Goal: Obtain resource: Download file/media

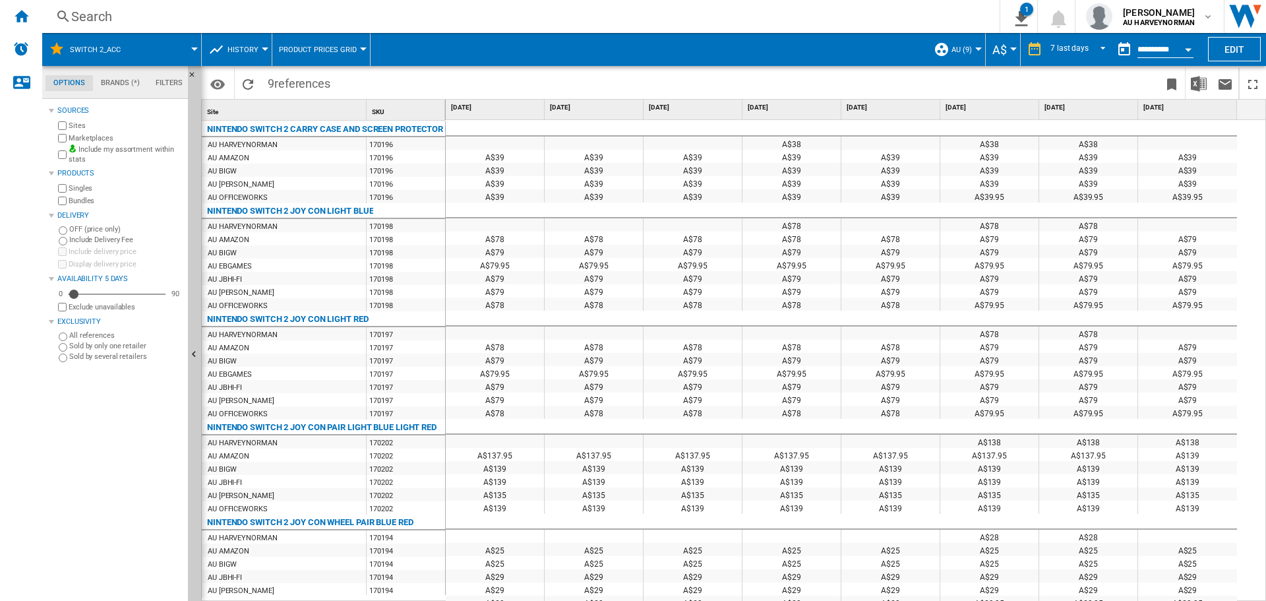
scroll to position [475, 0]
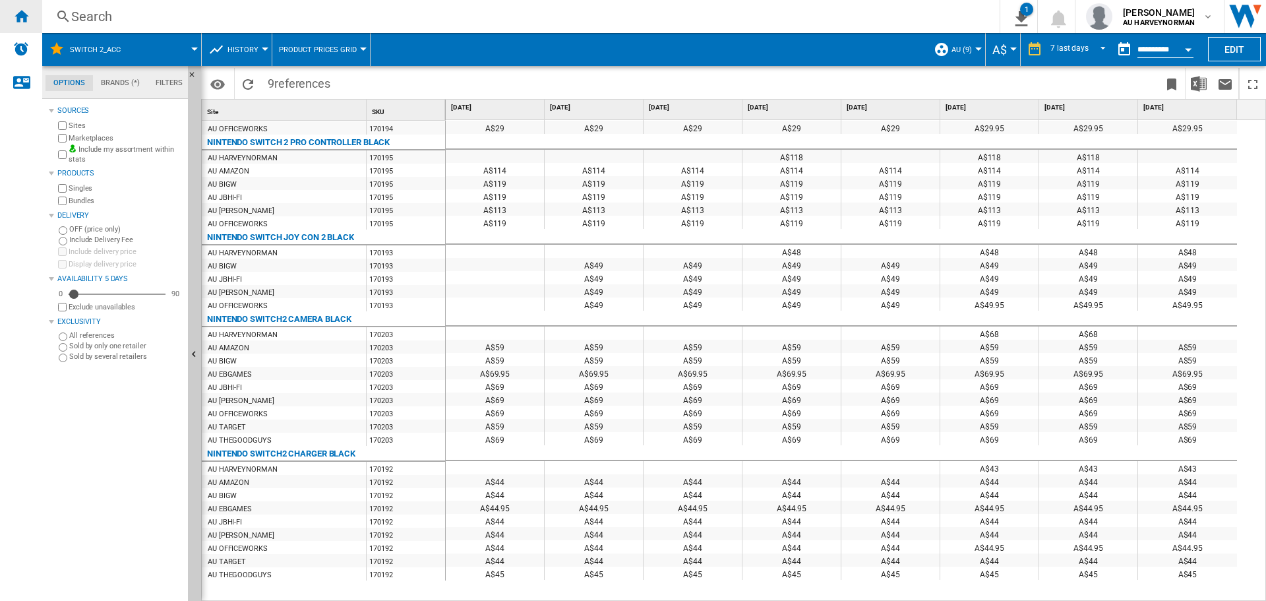
click at [29, 17] on div "Home" at bounding box center [21, 16] width 42 height 33
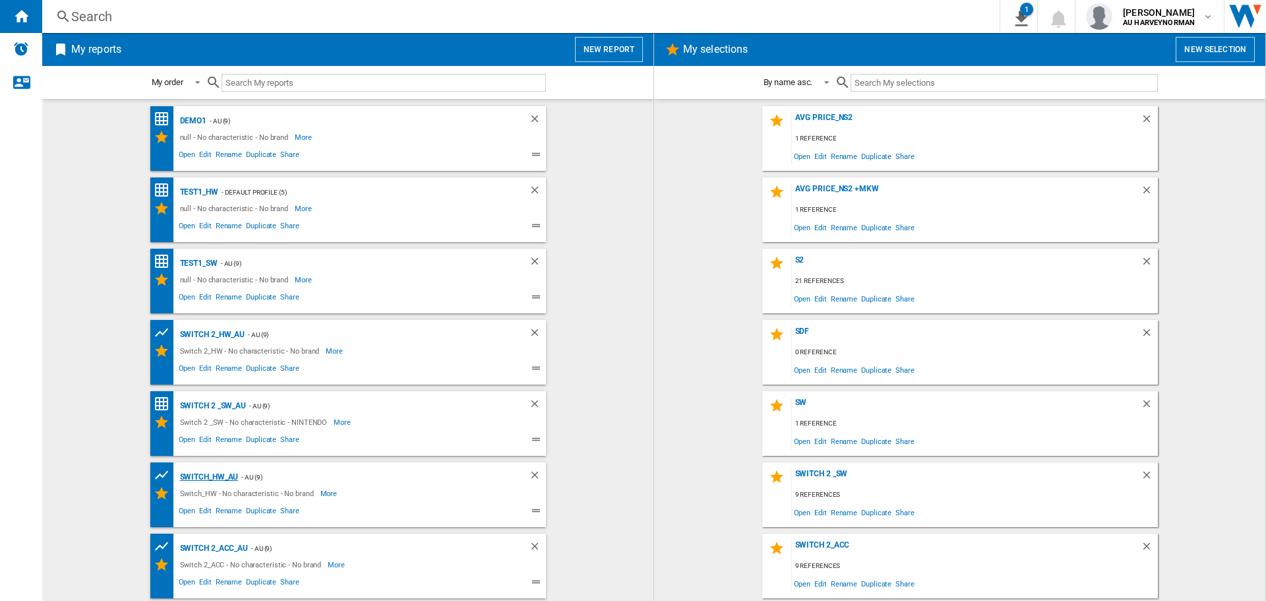
click at [213, 478] on div "Switch_HW_AU" at bounding box center [208, 477] width 62 height 16
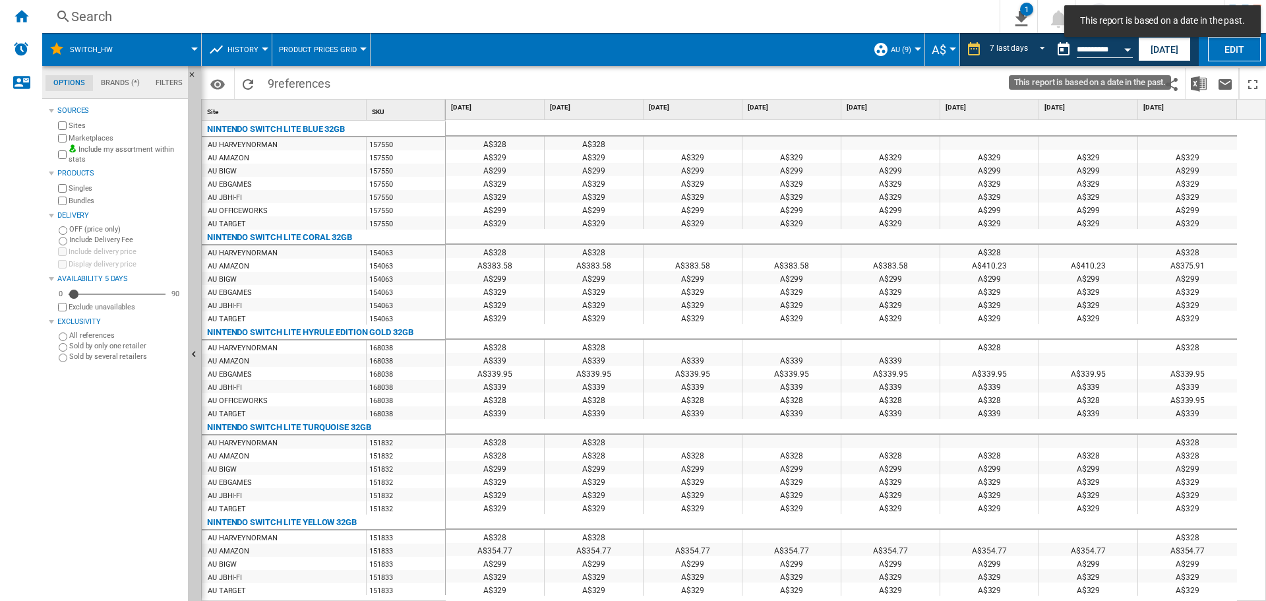
click at [1130, 49] on div "Open calendar" at bounding box center [1128, 49] width 7 height 3
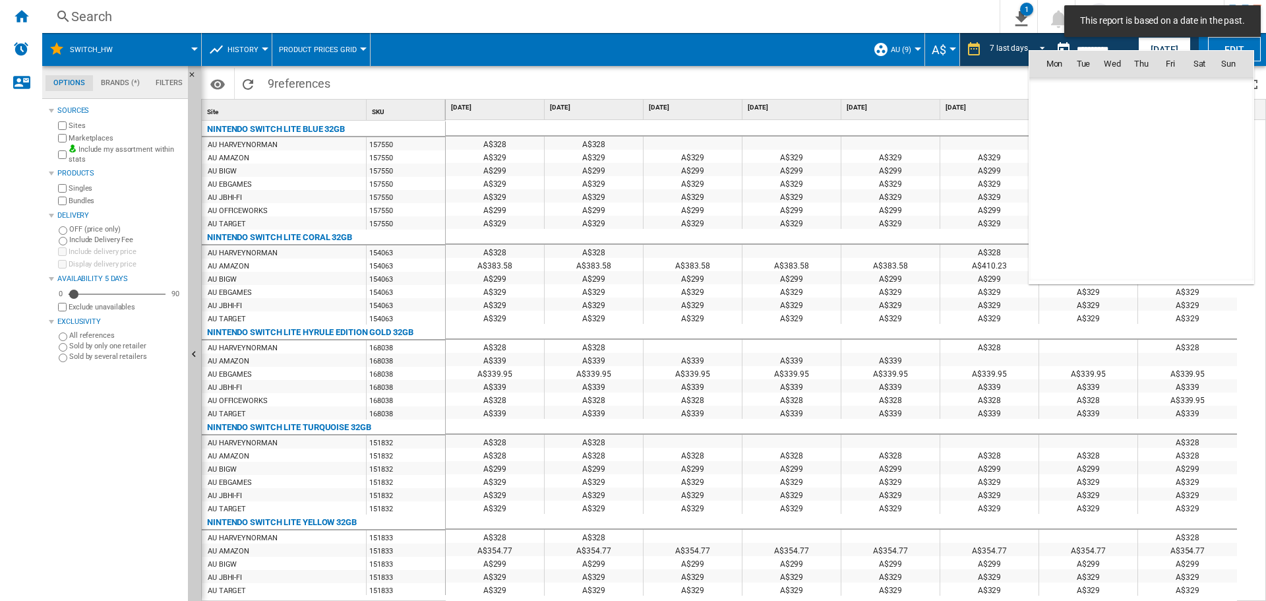
scroll to position [6293, 0]
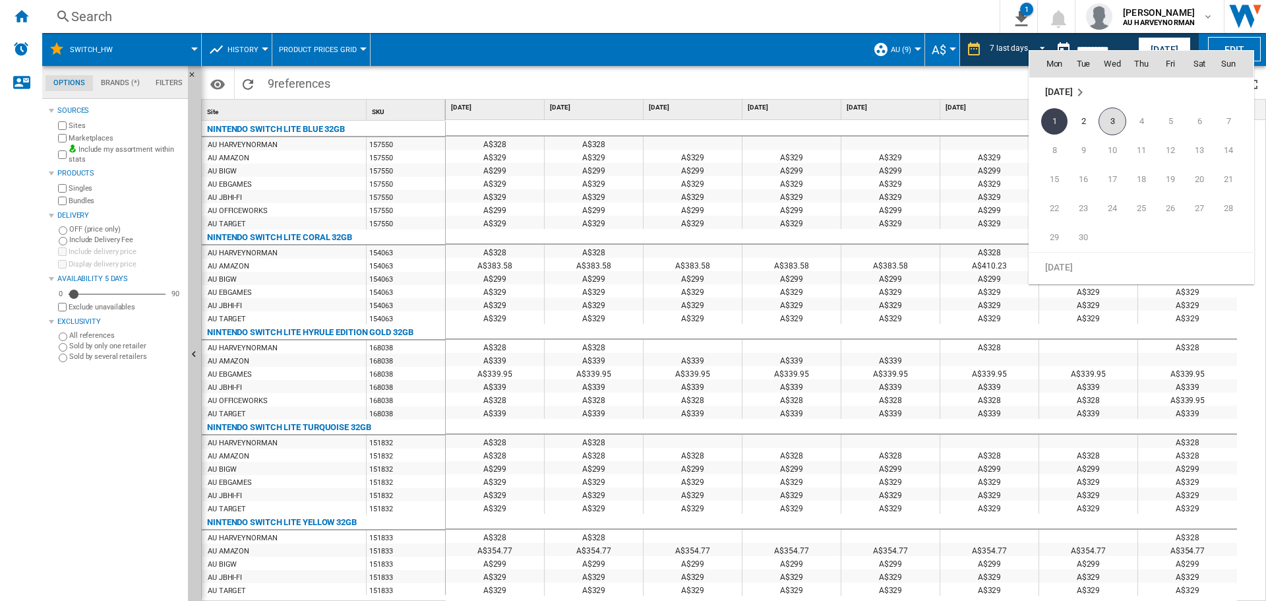
click at [1111, 127] on span "3" at bounding box center [1113, 122] width 28 height 28
type input "**********"
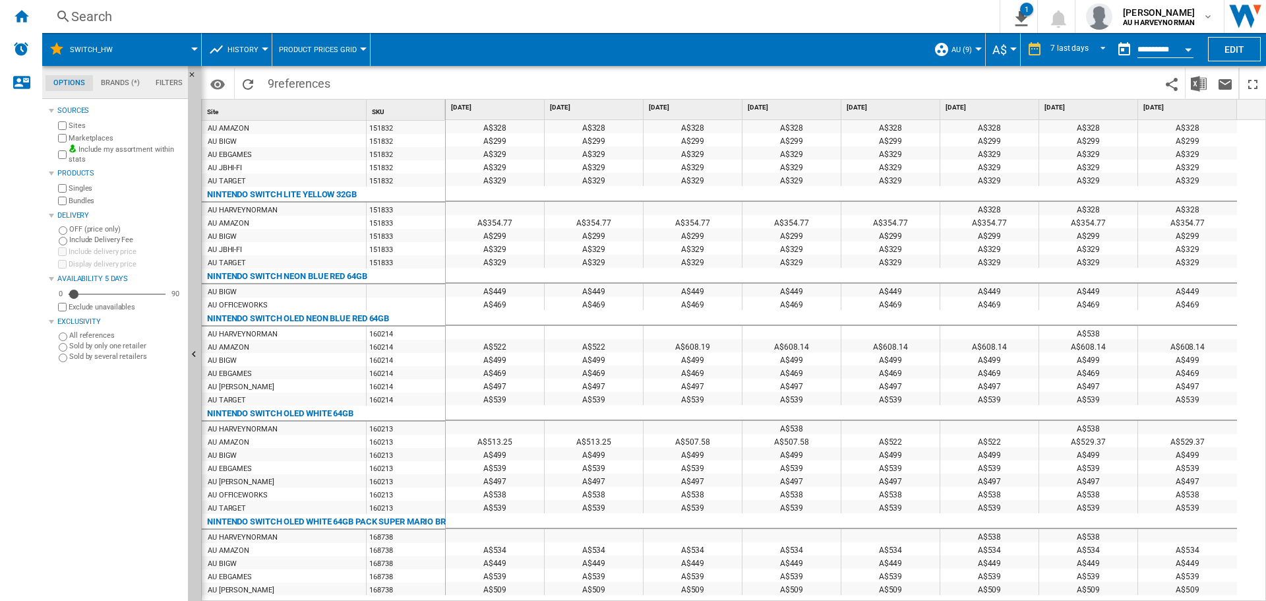
scroll to position [330, 0]
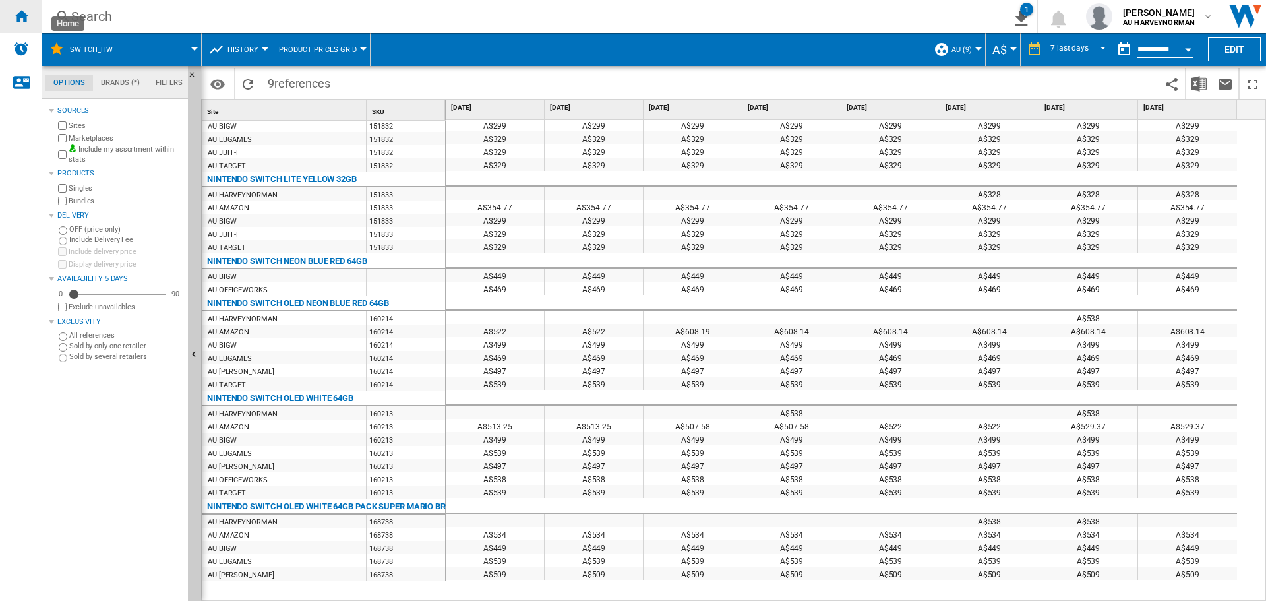
click at [15, 16] on ng-md-icon "Home" at bounding box center [21, 16] width 16 height 16
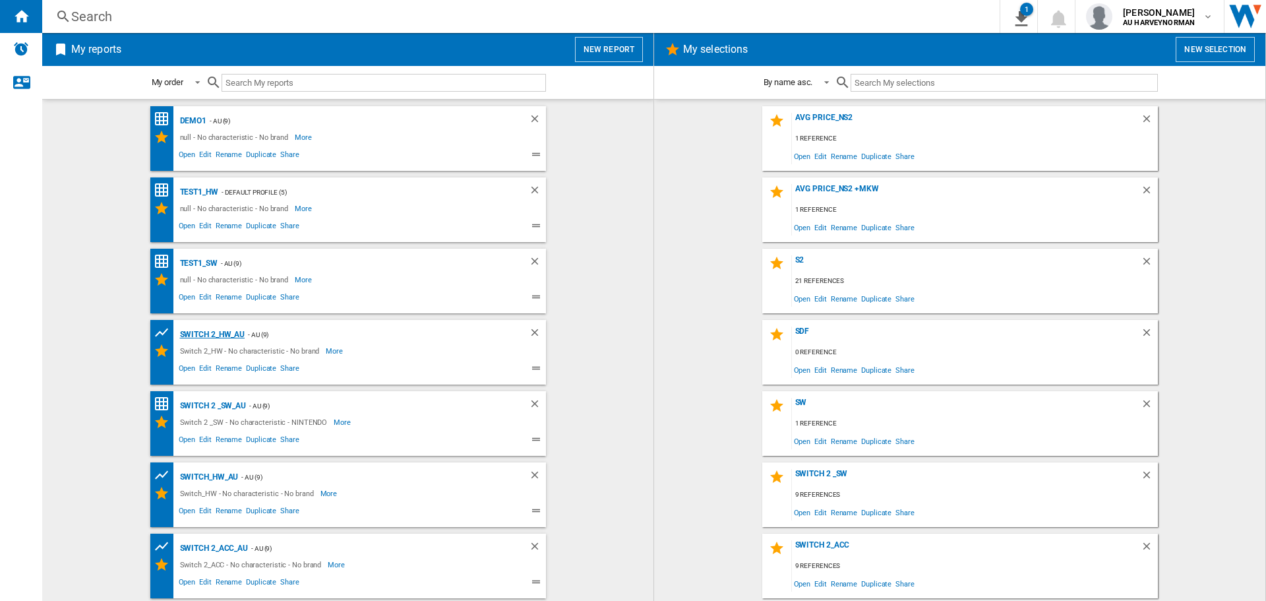
drag, startPoint x: 207, startPoint y: 331, endPoint x: 229, endPoint y: 336, distance: 22.4
click at [207, 331] on div "Switch 2_HW_AU" at bounding box center [211, 335] width 69 height 16
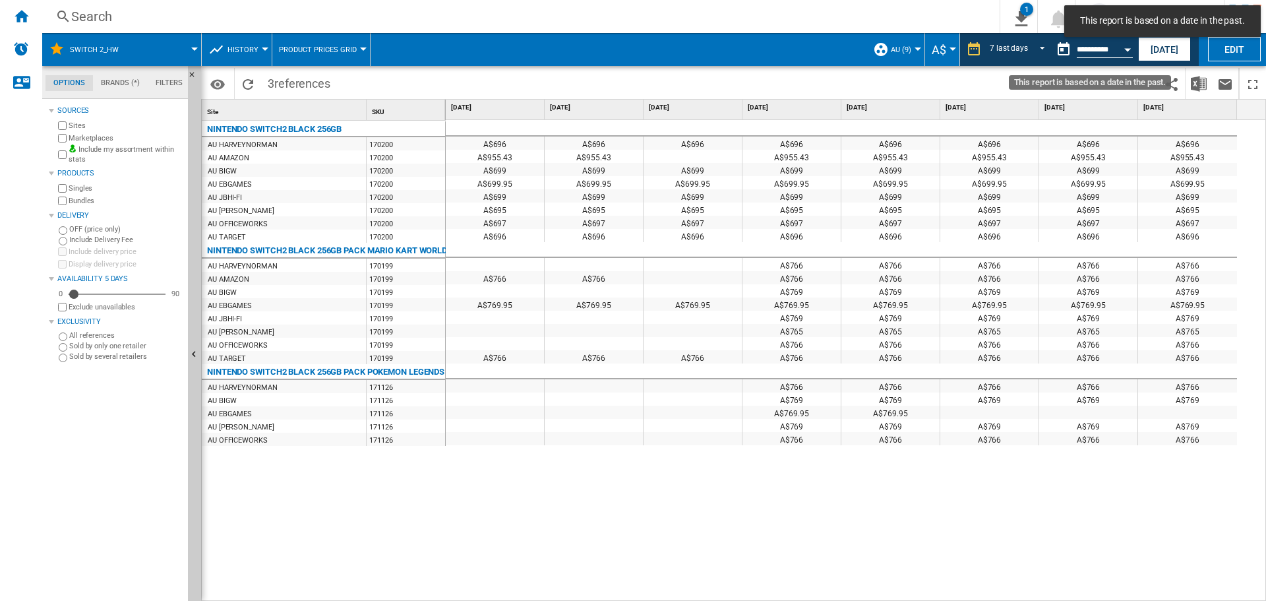
click at [1131, 52] on button "Open calendar" at bounding box center [1128, 48] width 24 height 24
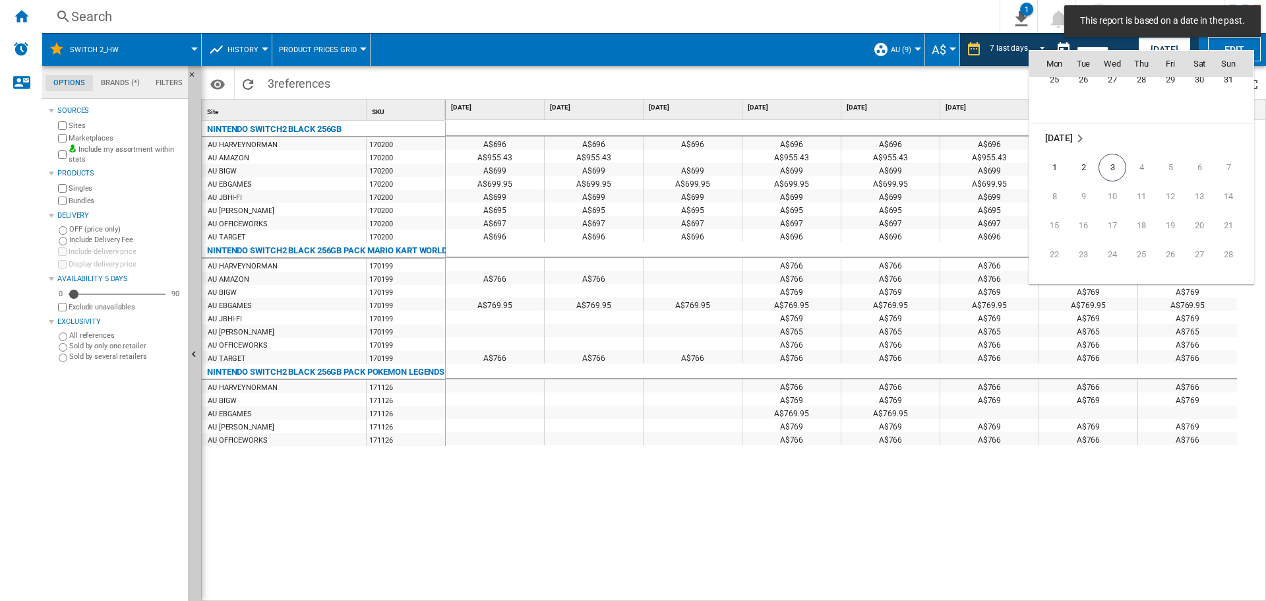
scroll to position [6250, 0]
click at [1112, 161] on span "3" at bounding box center [1113, 164] width 28 height 28
type input "**********"
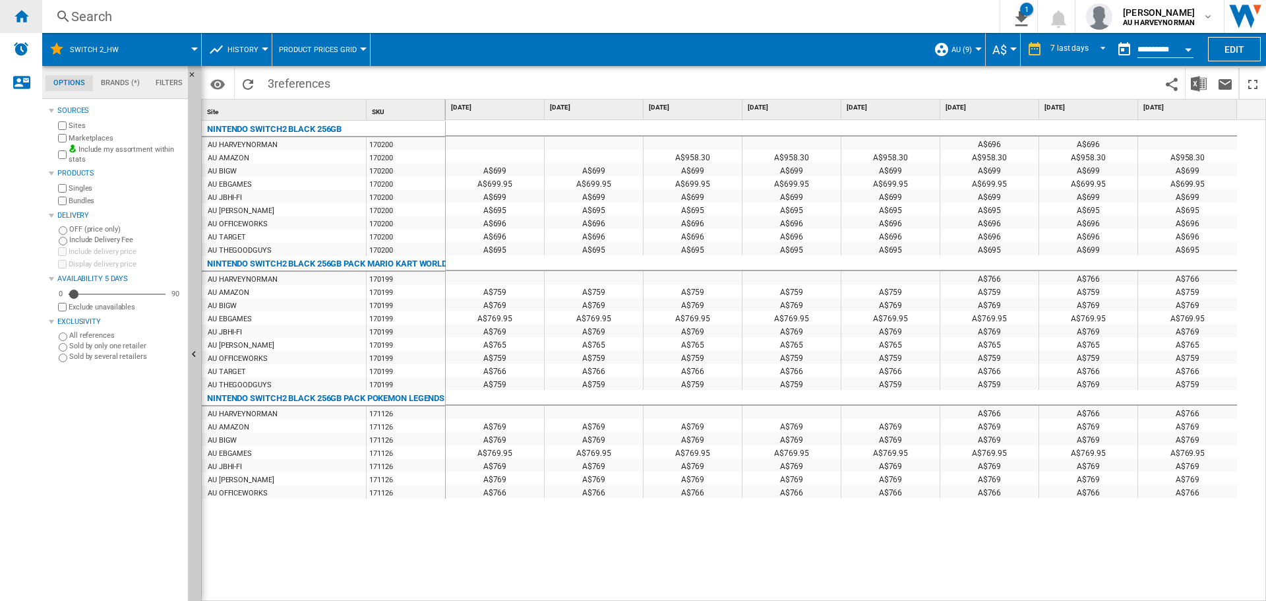
click at [13, 11] on ng-md-icon "Home" at bounding box center [21, 16] width 16 height 16
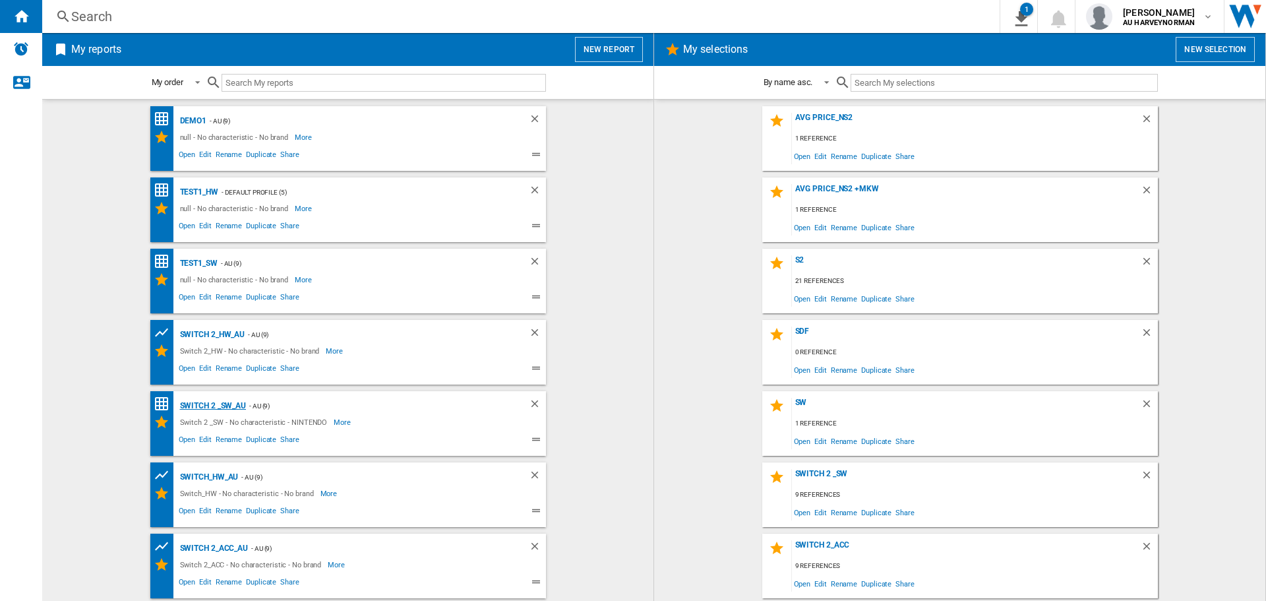
click at [191, 406] on div "Switch 2 _SW_AU" at bounding box center [212, 406] width 70 height 16
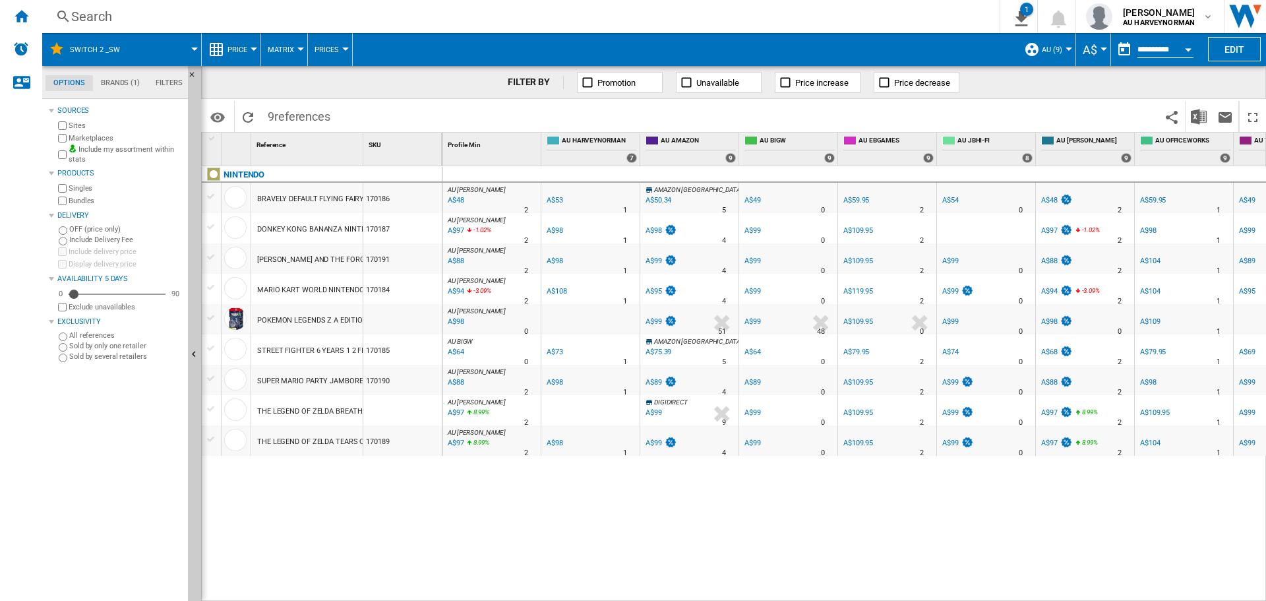
click at [226, 52] on div "Price" at bounding box center [231, 49] width 46 height 33
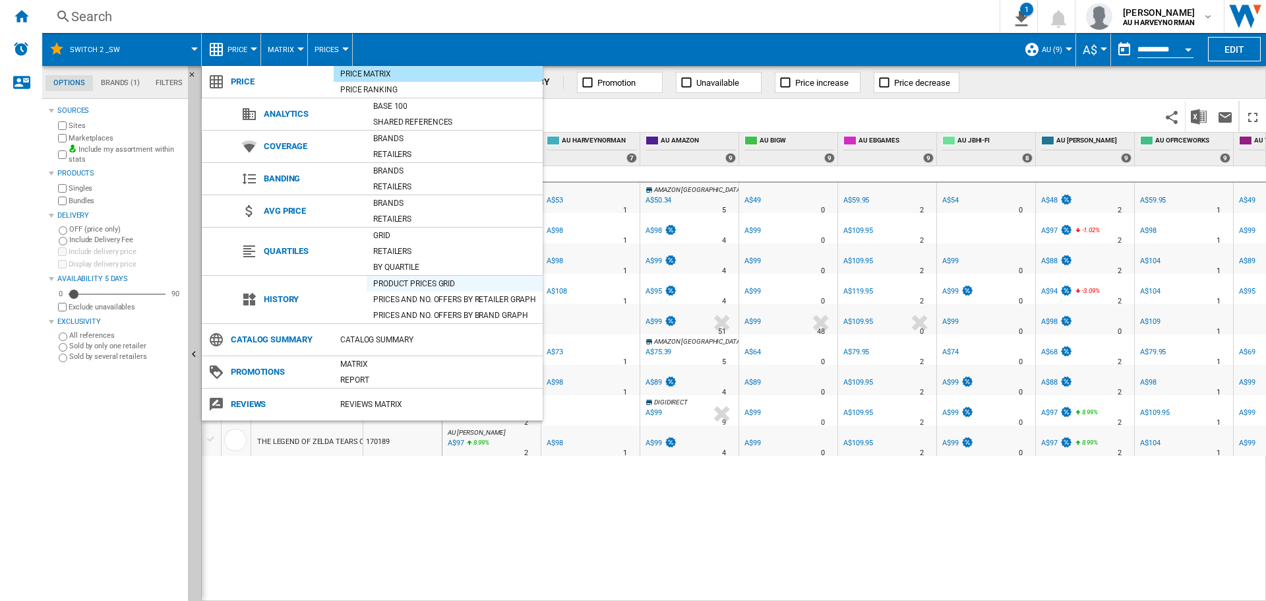
click at [404, 280] on div "Product prices grid" at bounding box center [455, 283] width 176 height 13
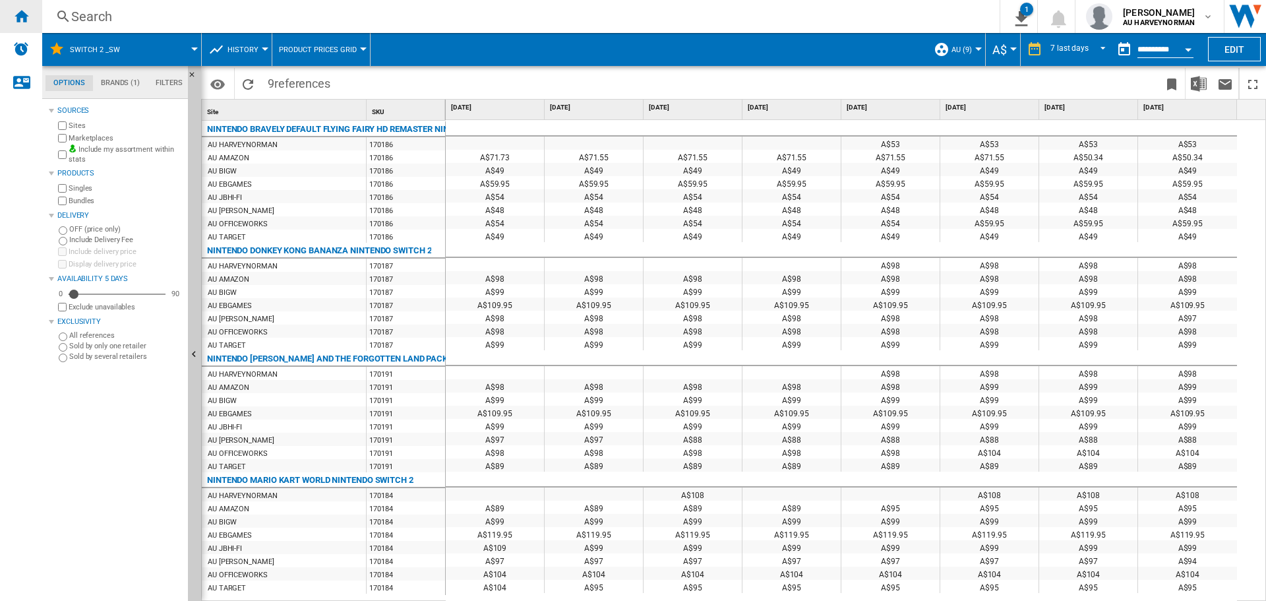
click at [26, 11] on ng-md-icon "Home" at bounding box center [21, 16] width 16 height 16
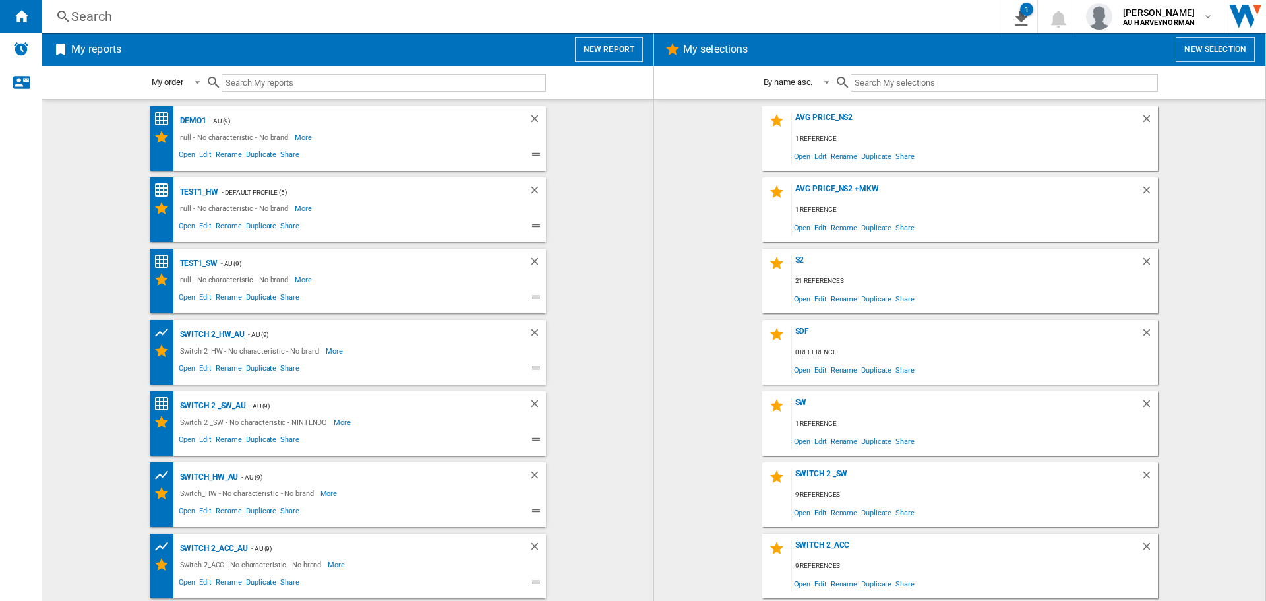
click at [218, 335] on div "Switch 2_HW_AU" at bounding box center [211, 335] width 69 height 16
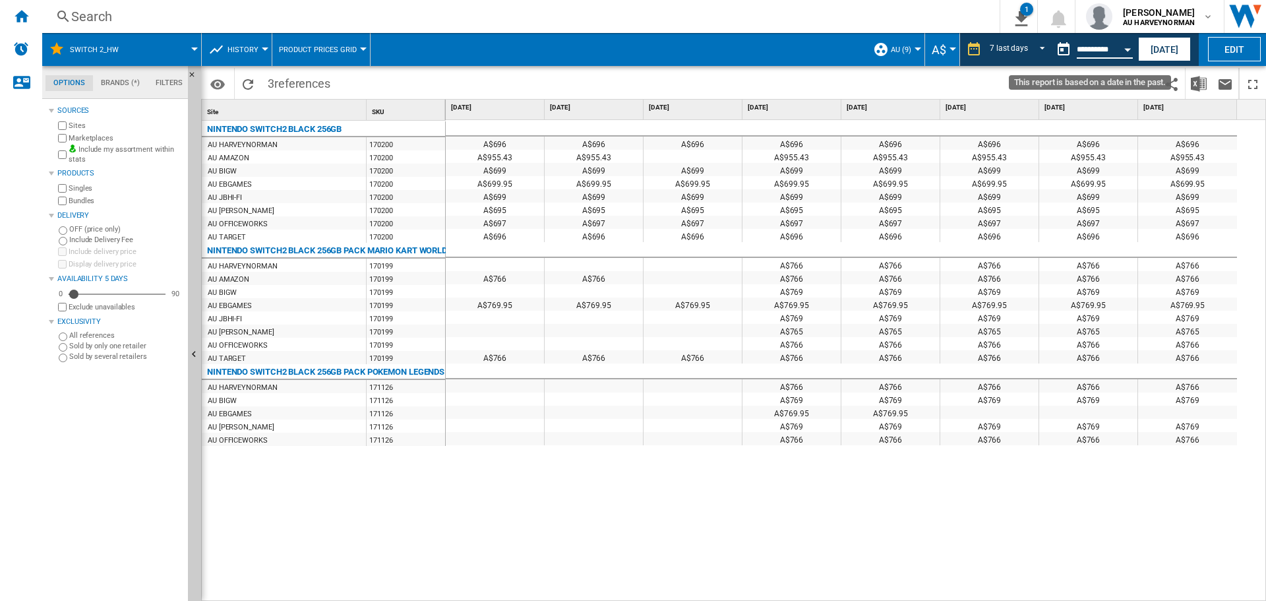
click at [1088, 50] on input "**********" at bounding box center [1105, 52] width 56 height 12
click at [1130, 48] on div "Open calendar" at bounding box center [1128, 49] width 7 height 3
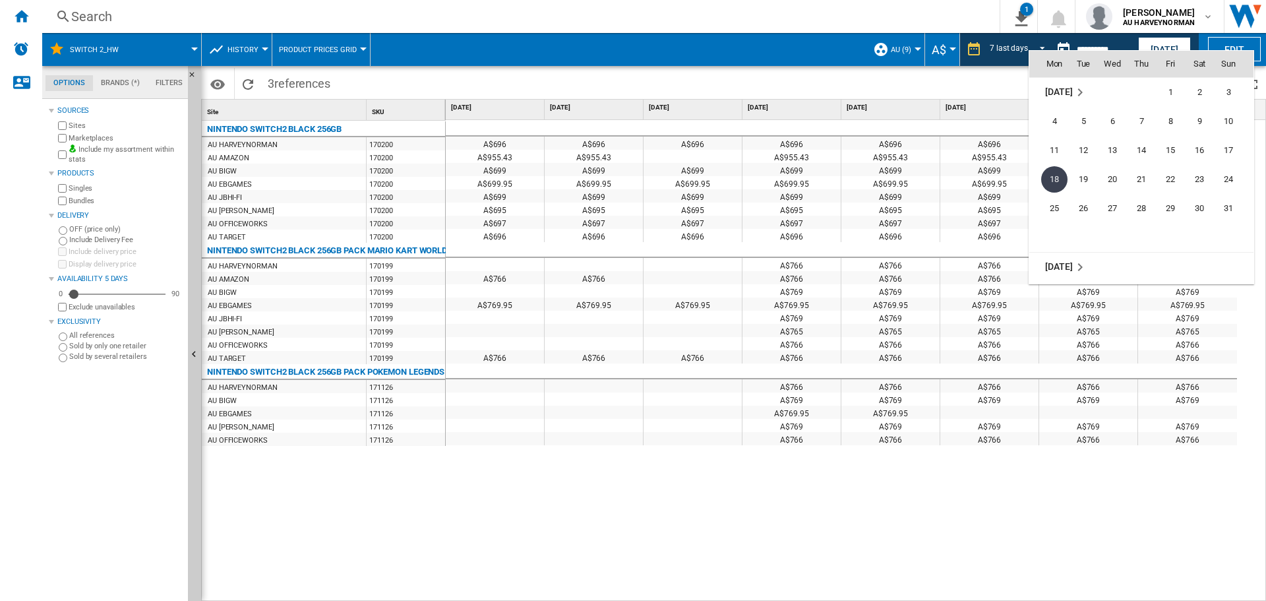
scroll to position [6294, 0]
click at [1117, 123] on span "3" at bounding box center [1113, 120] width 28 height 28
type input "**********"
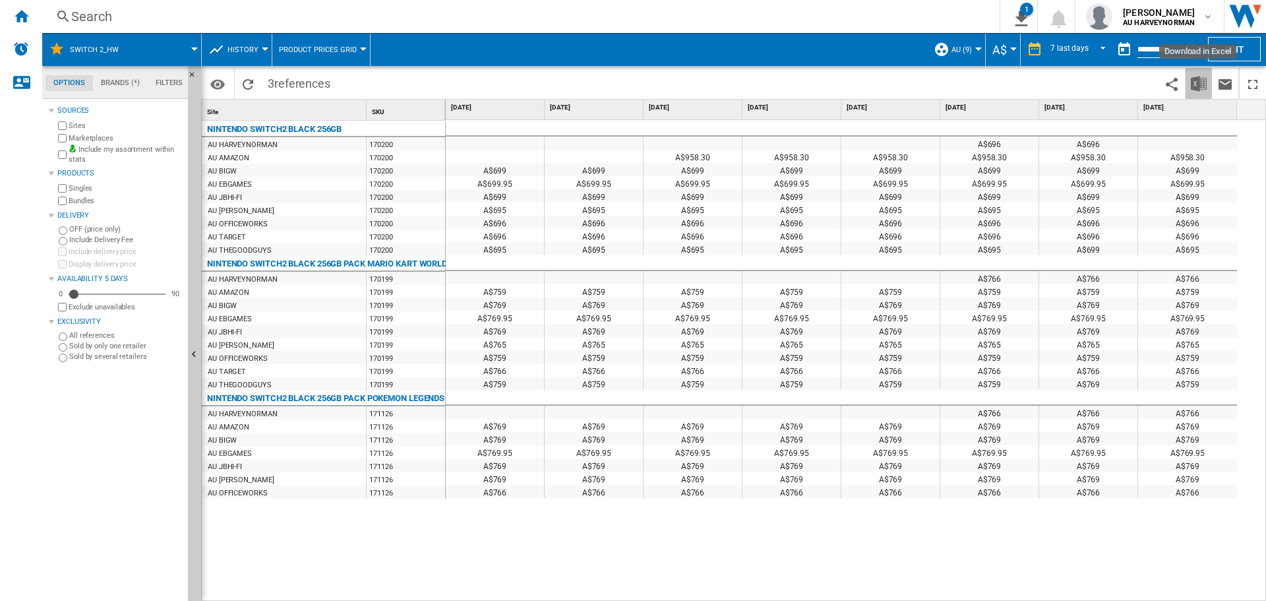
click at [1197, 87] on img "Download in Excel" at bounding box center [1199, 84] width 16 height 16
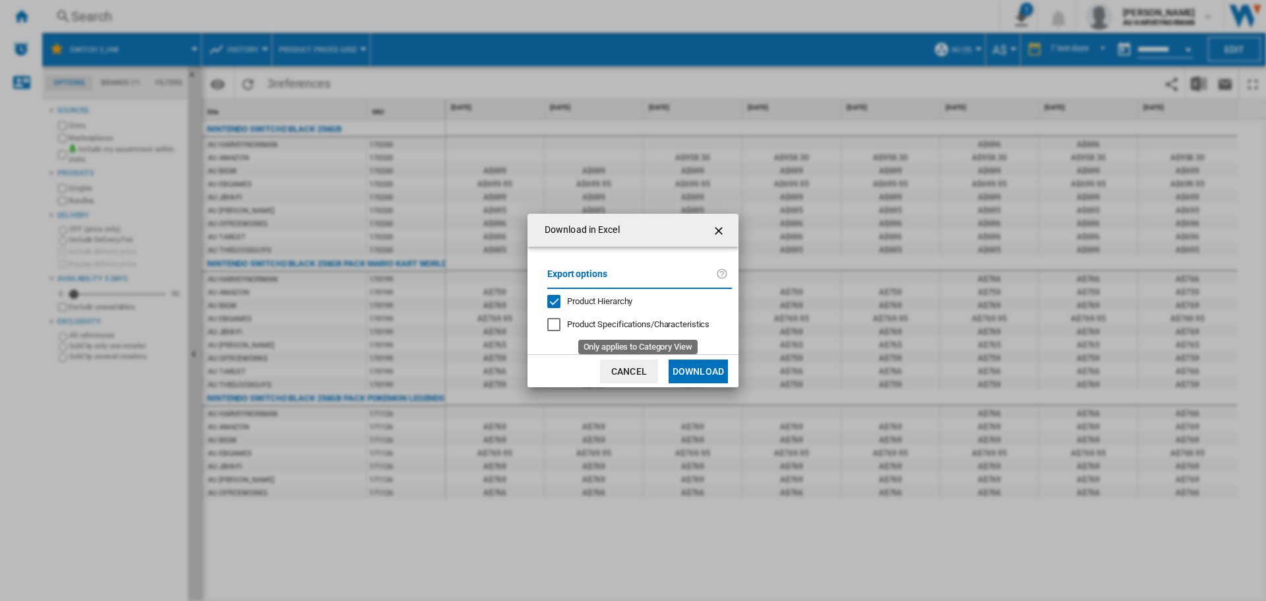
click at [637, 324] on span "Product Specifications/Characteristics" at bounding box center [638, 324] width 142 height 10
click at [695, 371] on button "Download" at bounding box center [698, 371] width 59 height 24
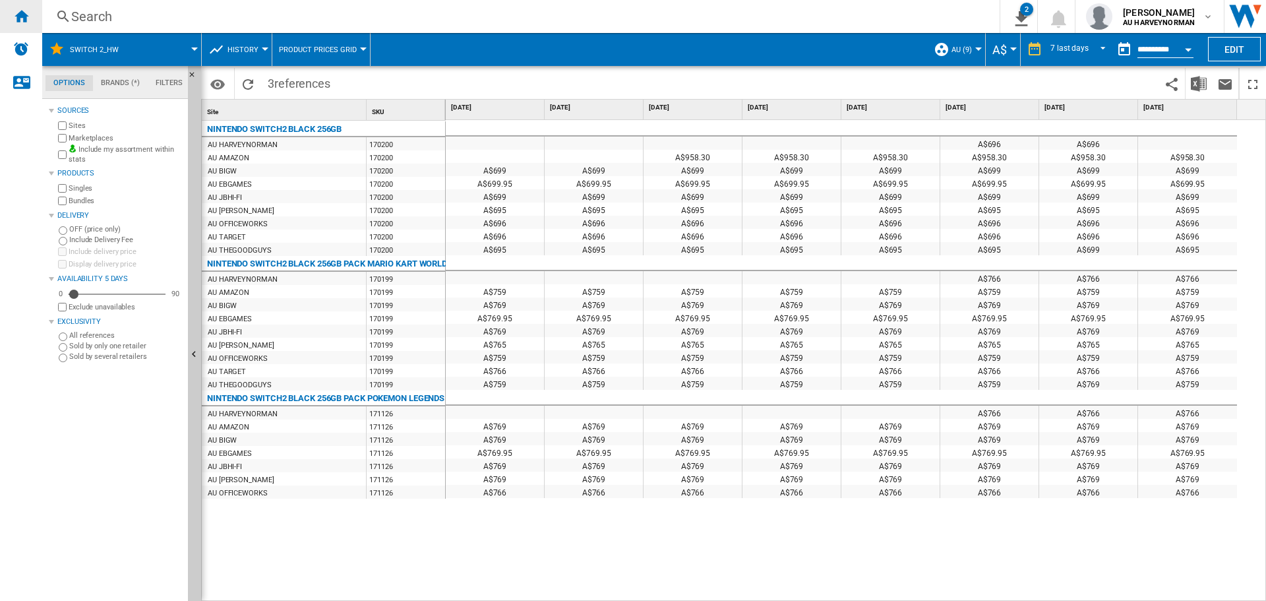
click at [17, 11] on ng-md-icon "Home" at bounding box center [21, 16] width 16 height 16
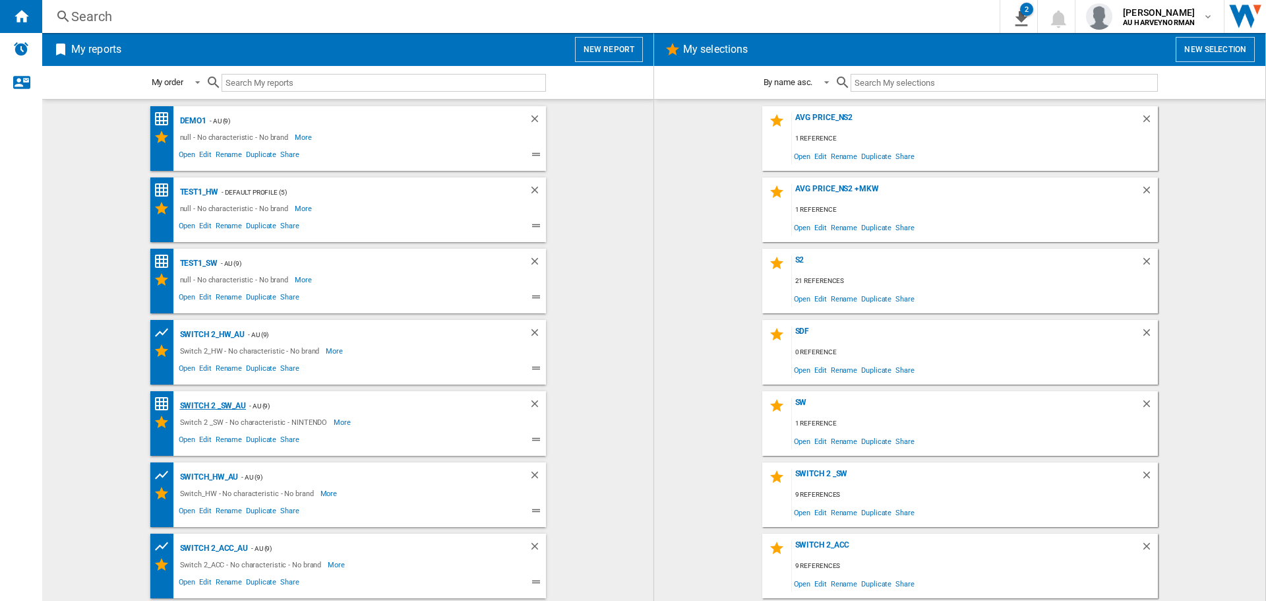
click at [222, 406] on div "Switch 2 _SW_AU" at bounding box center [212, 406] width 70 height 16
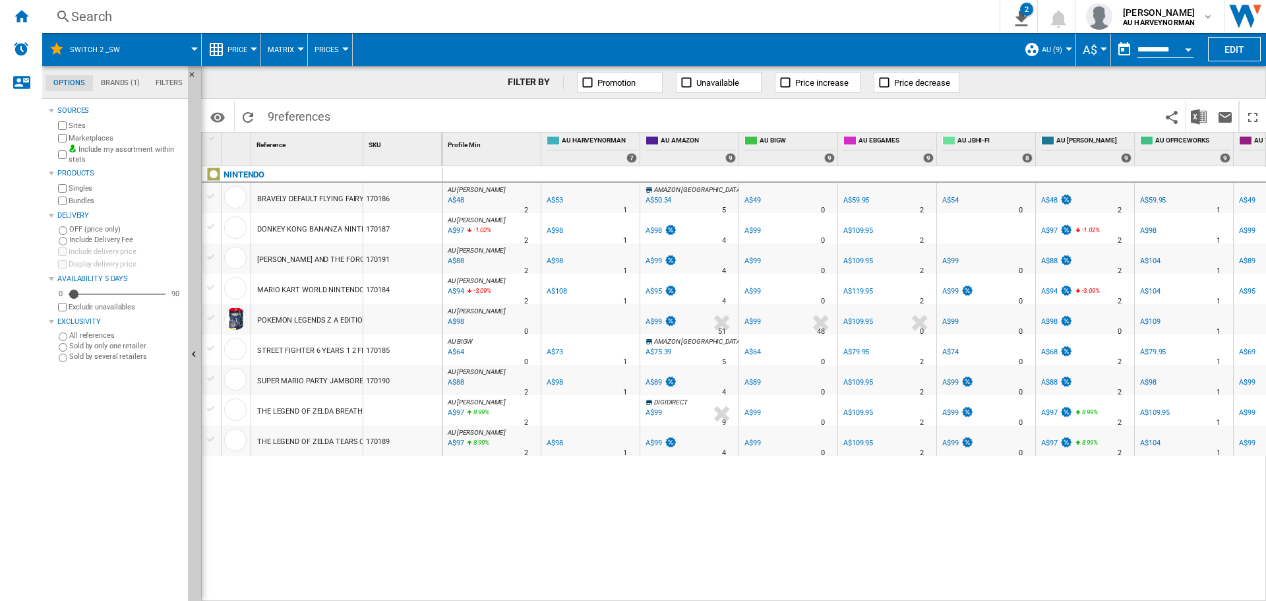
click at [241, 49] on span "Price" at bounding box center [238, 50] width 20 height 9
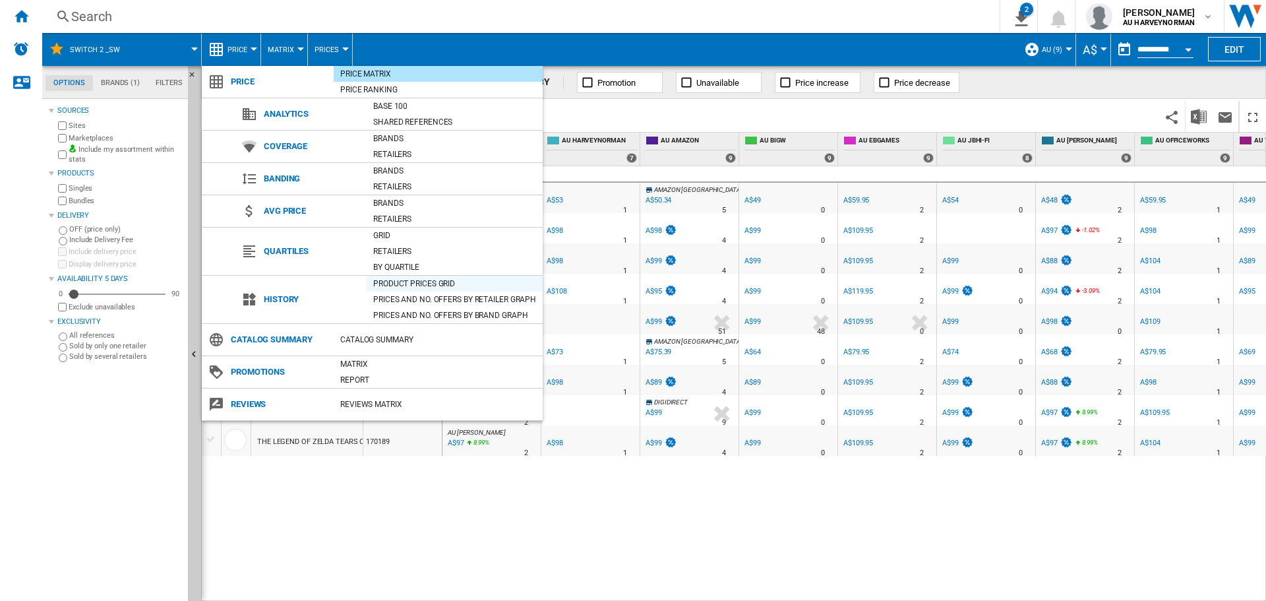
click at [394, 279] on div "Product prices grid" at bounding box center [455, 283] width 176 height 13
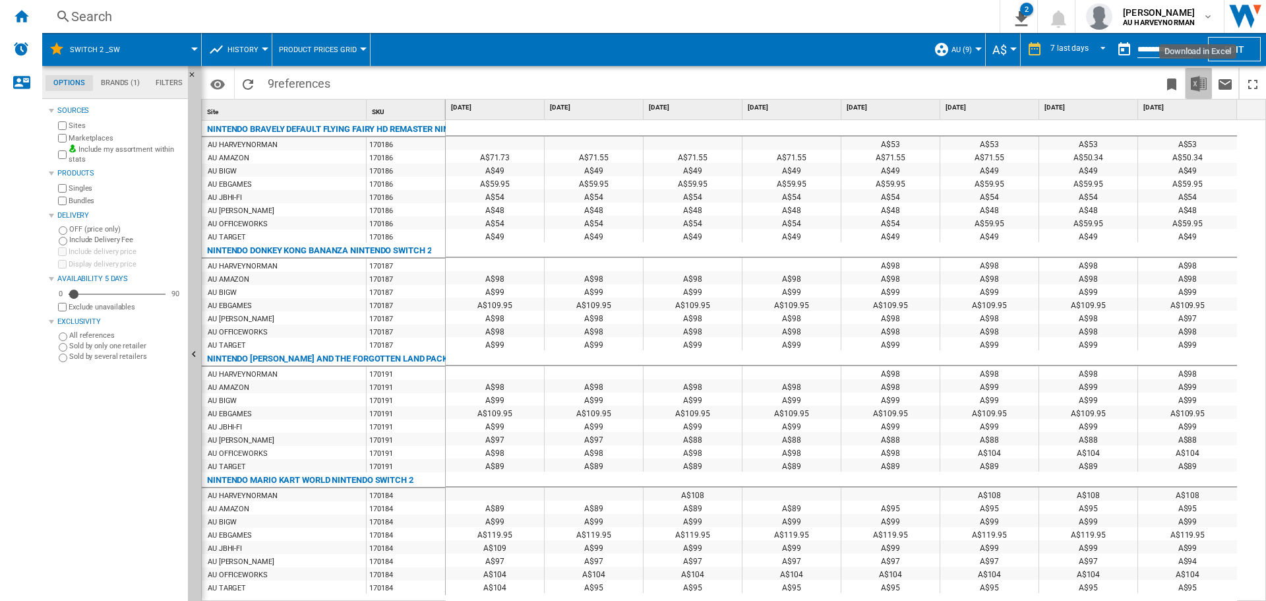
click at [1197, 87] on img "Download in Excel" at bounding box center [1199, 84] width 16 height 16
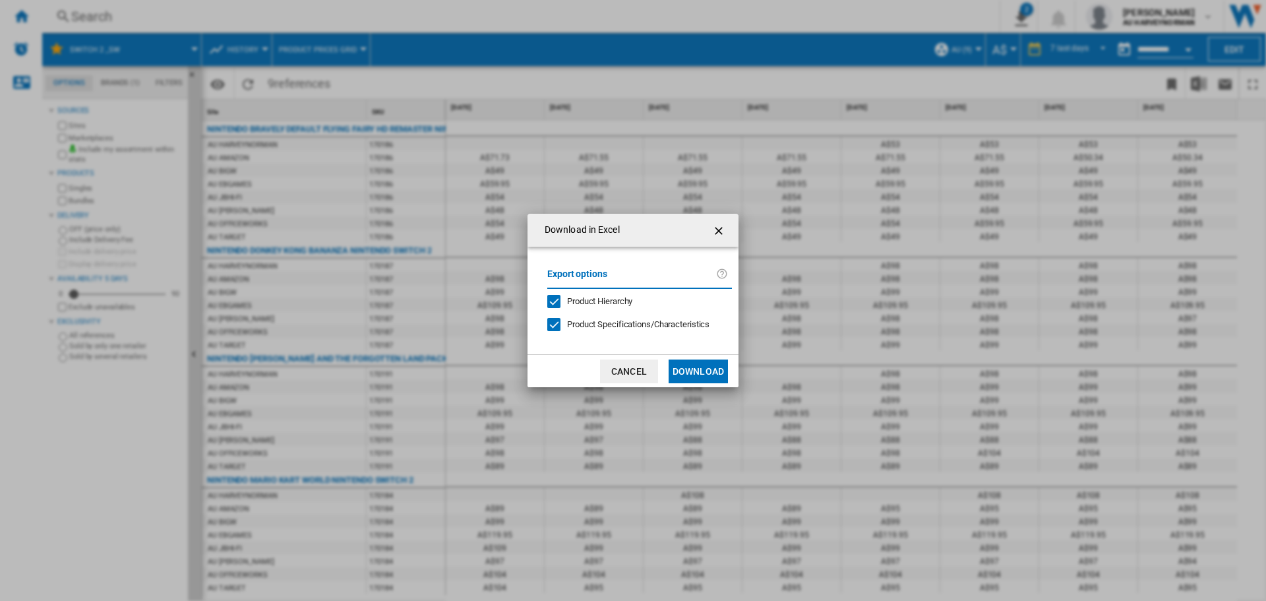
click at [705, 371] on button "Download" at bounding box center [698, 371] width 59 height 24
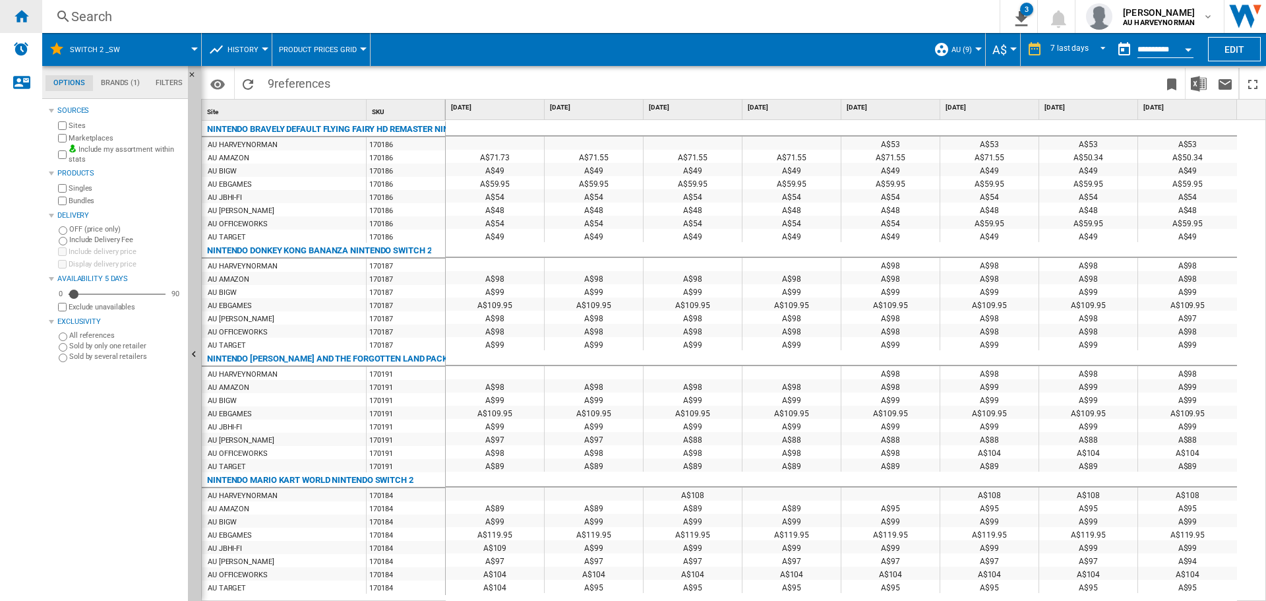
click at [19, 15] on ng-md-icon "Home" at bounding box center [21, 16] width 16 height 16
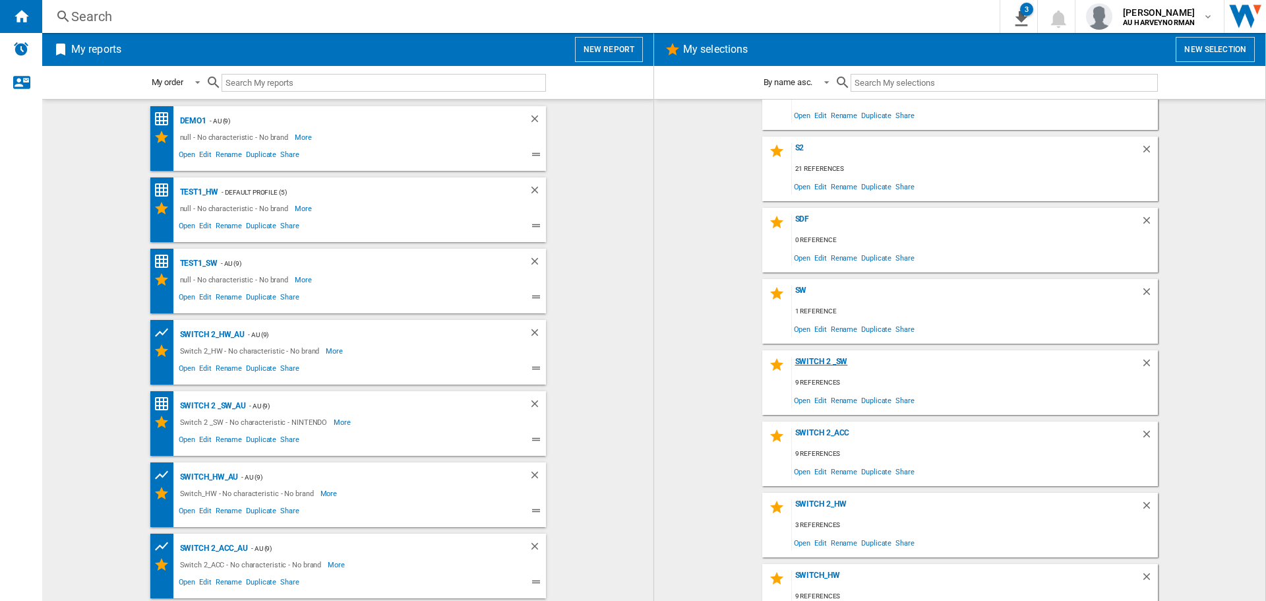
scroll to position [264, 0]
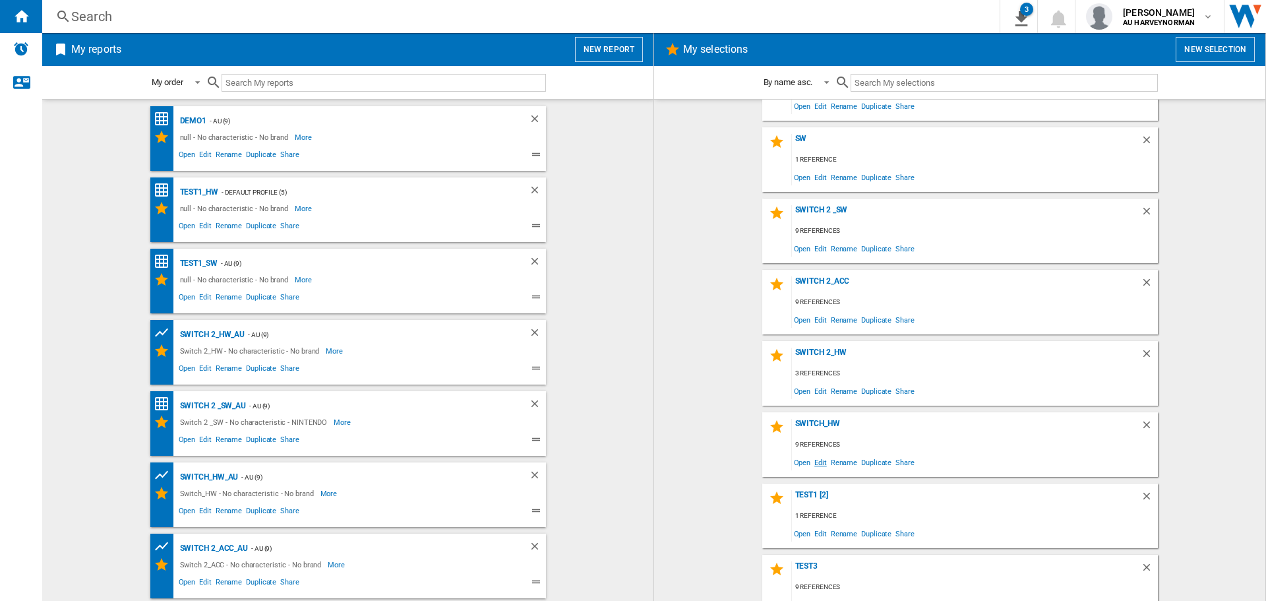
click at [817, 466] on span "Edit" at bounding box center [821, 462] width 16 height 18
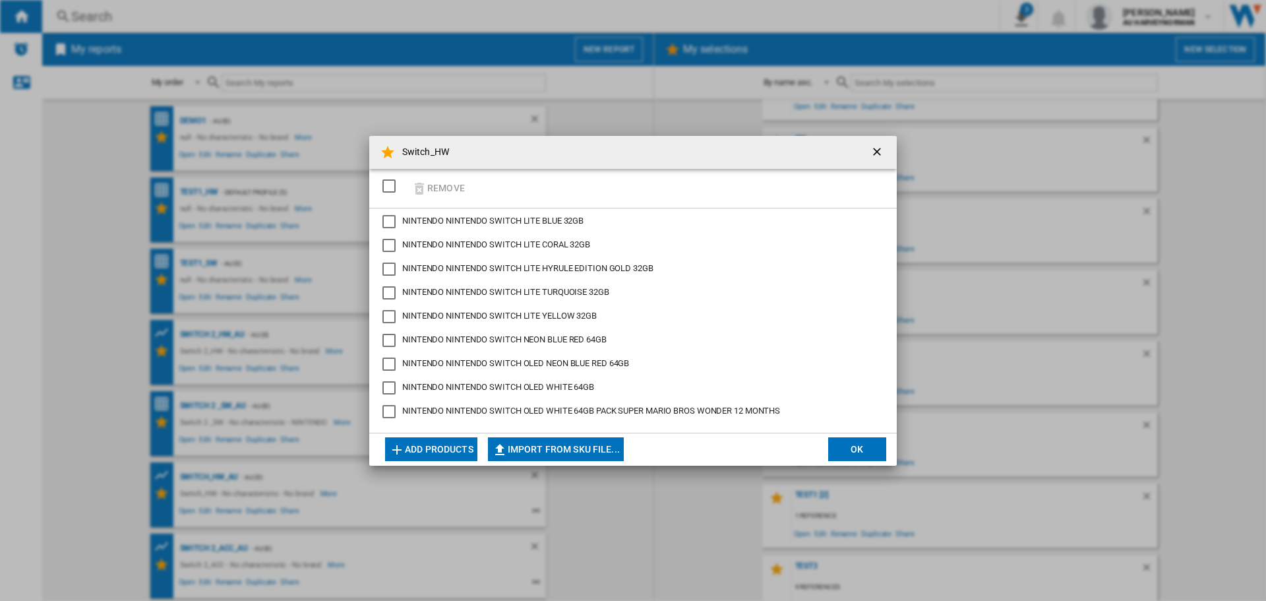
click at [390, 416] on div "NINTENDO SWITCH OLED WHITE 64GB PACK SUPER MARIO BROS WONDER 12 MONTHS" at bounding box center [389, 411] width 13 height 13
click at [433, 179] on button "Remove" at bounding box center [438, 188] width 61 height 31
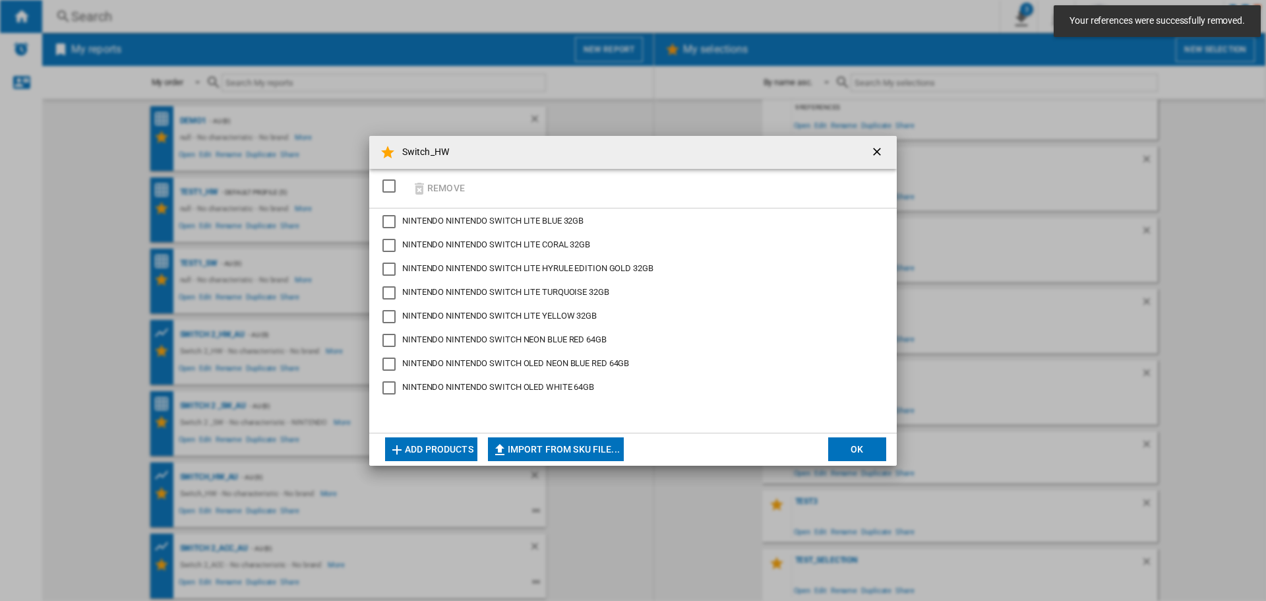
scroll to position [425, 0]
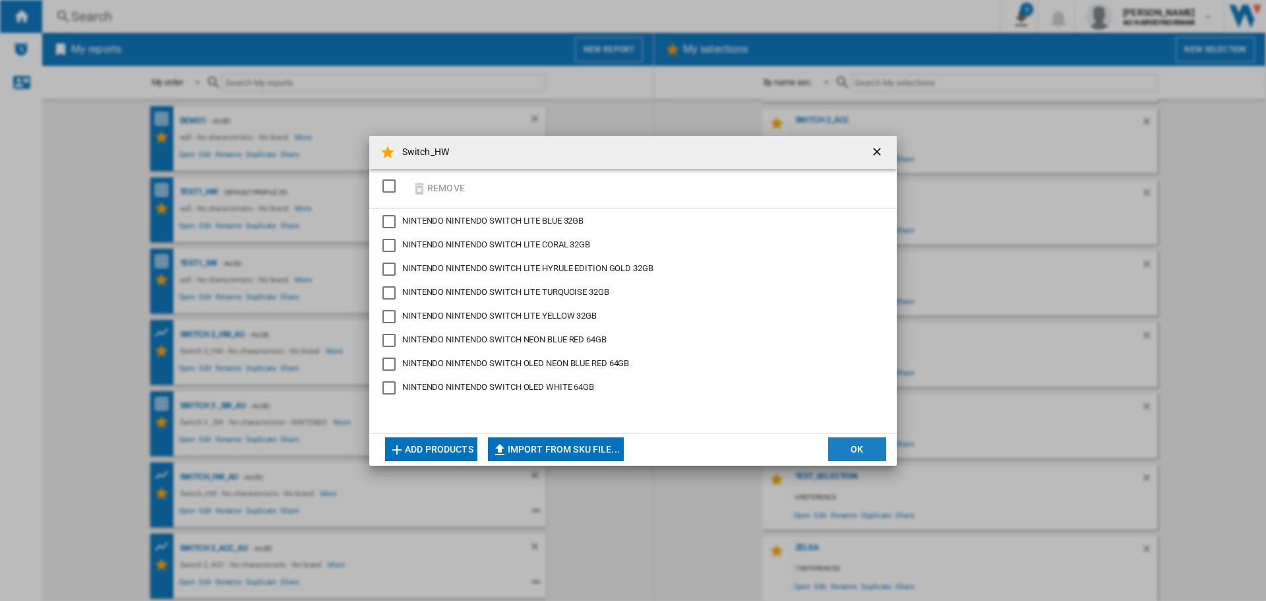
click at [848, 454] on button "OK" at bounding box center [857, 449] width 58 height 24
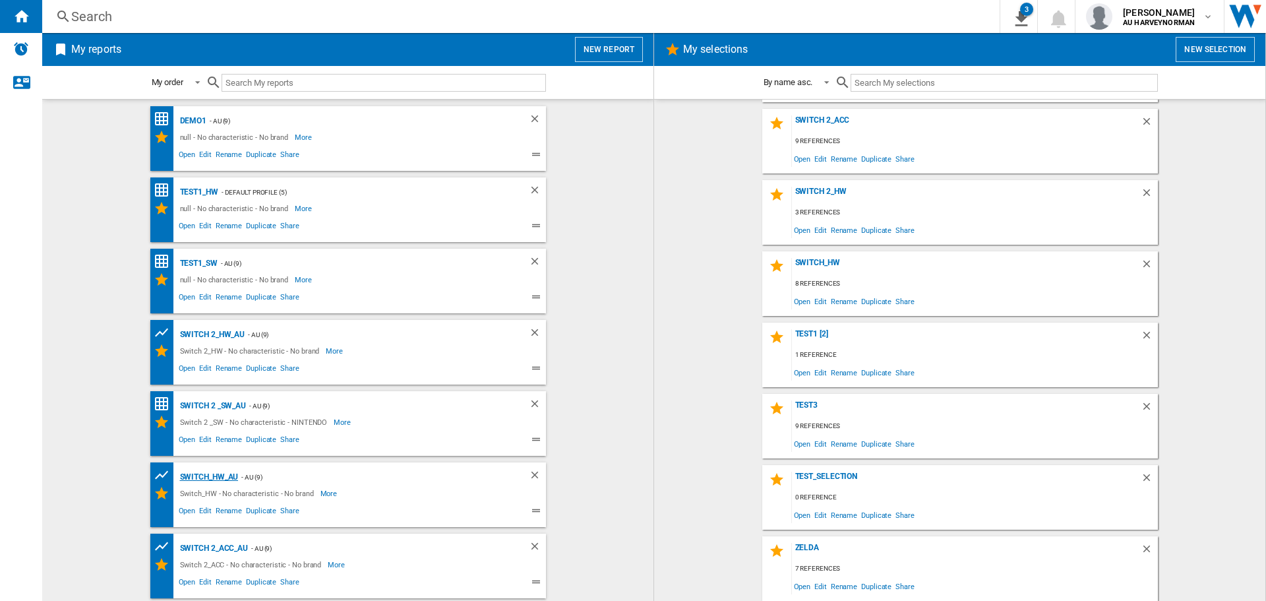
click at [218, 480] on div "Switch_HW_AU" at bounding box center [208, 477] width 62 height 16
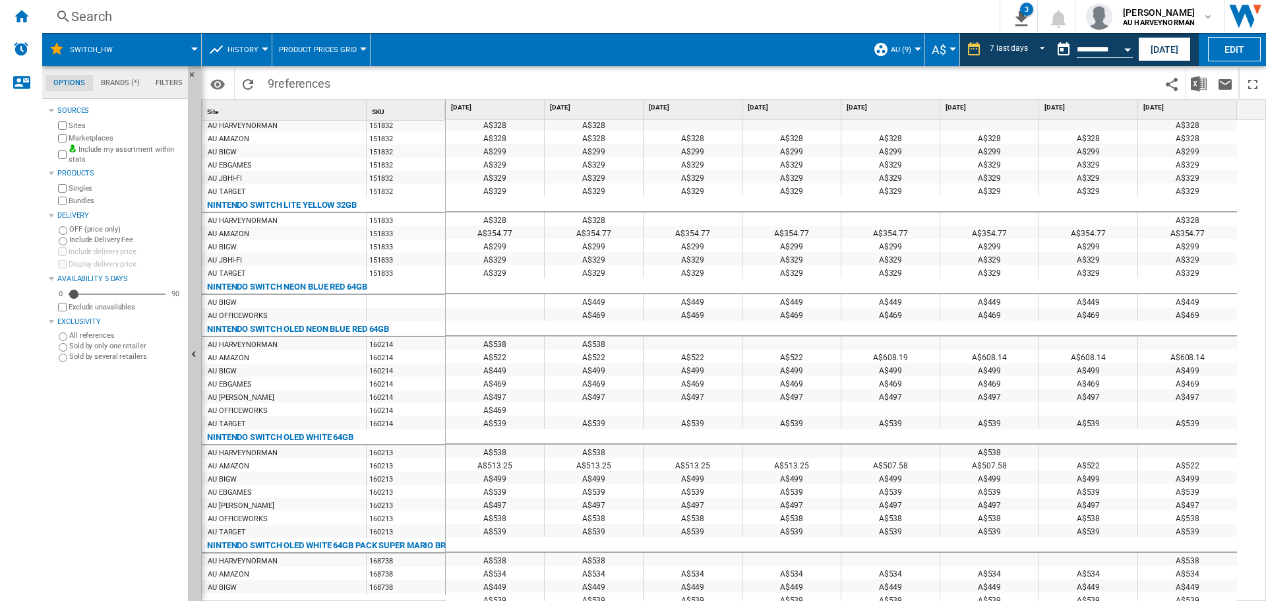
scroll to position [53, 0]
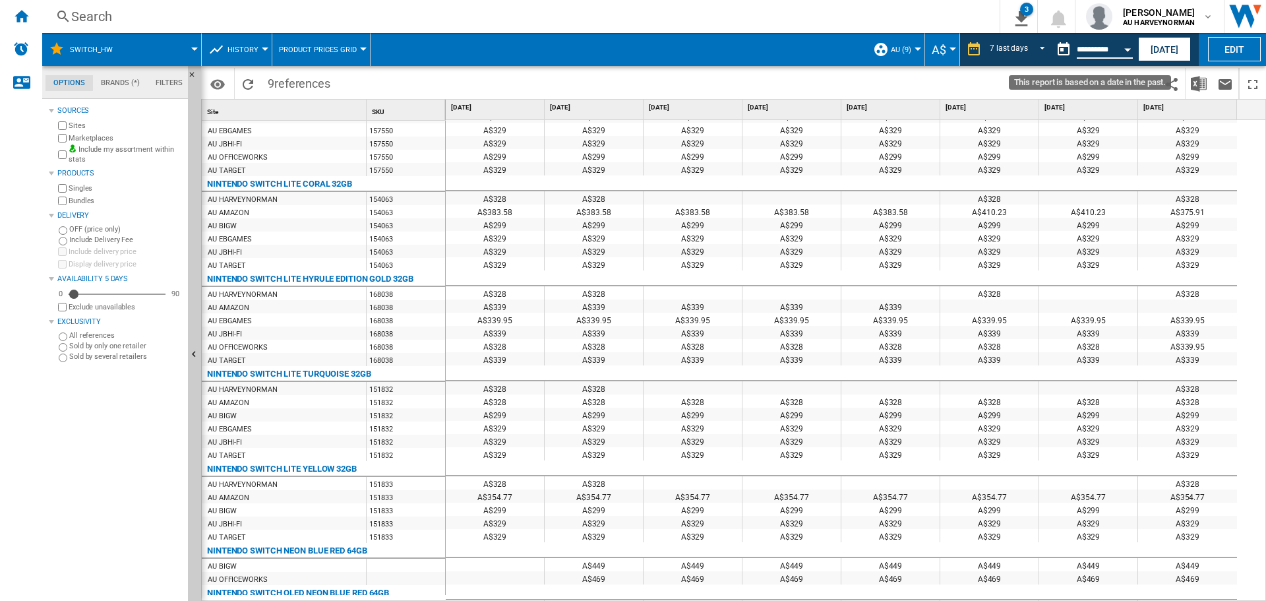
drag, startPoint x: 1093, startPoint y: 51, endPoint x: 1107, endPoint y: 55, distance: 15.0
click at [1093, 52] on input "**********" at bounding box center [1105, 52] width 56 height 12
click at [1126, 53] on button "Open calendar" at bounding box center [1128, 48] width 24 height 24
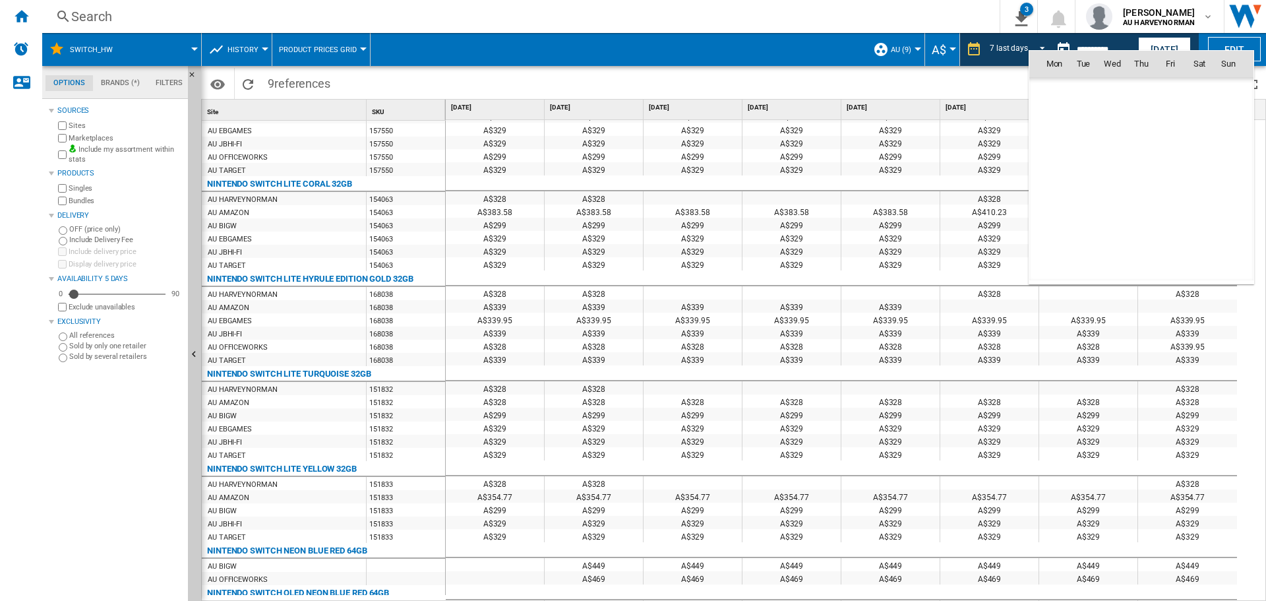
scroll to position [6293, 0]
click at [1110, 121] on span "3" at bounding box center [1113, 122] width 28 height 28
type input "**********"
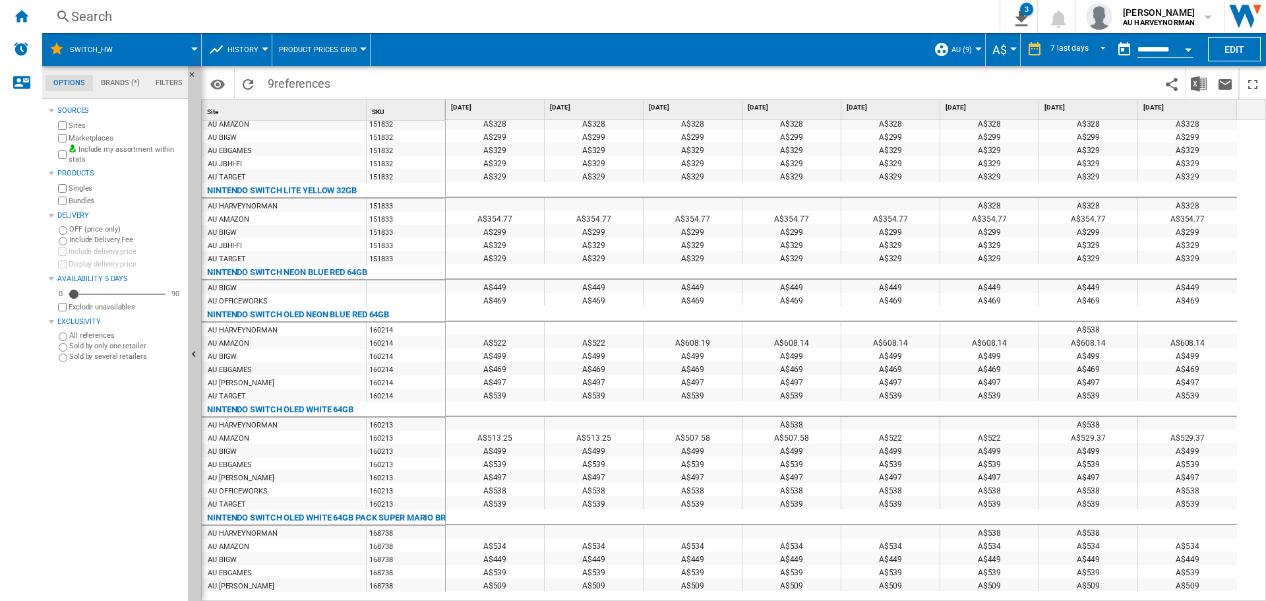
scroll to position [330, 0]
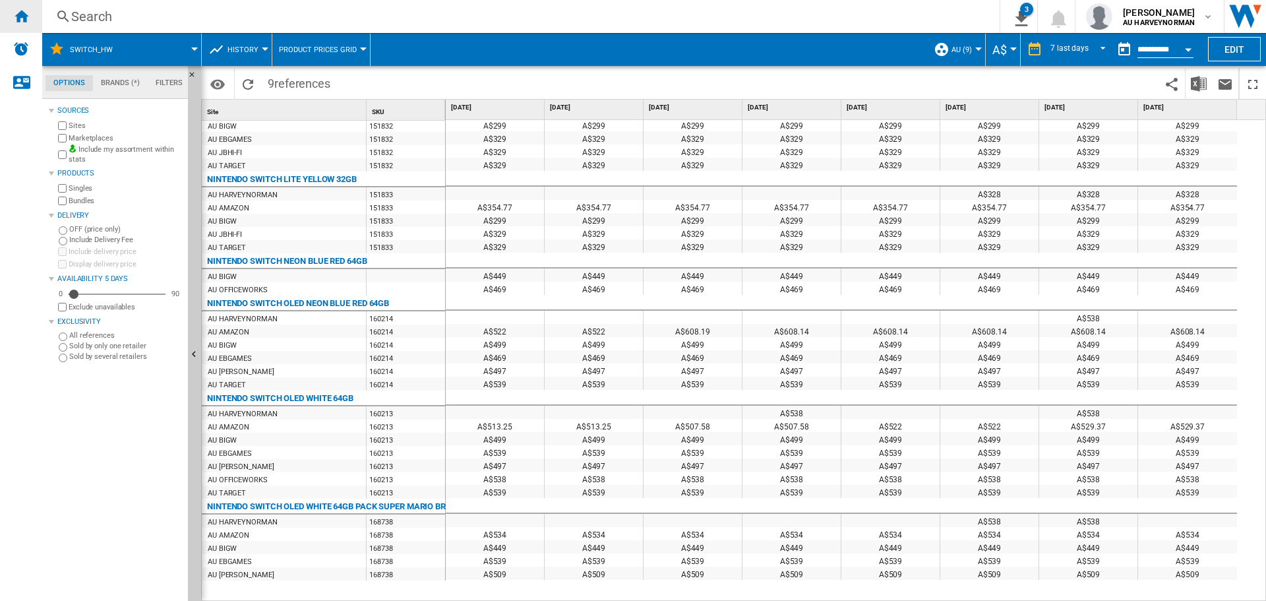
click at [29, 15] on div "Home" at bounding box center [21, 16] width 42 height 33
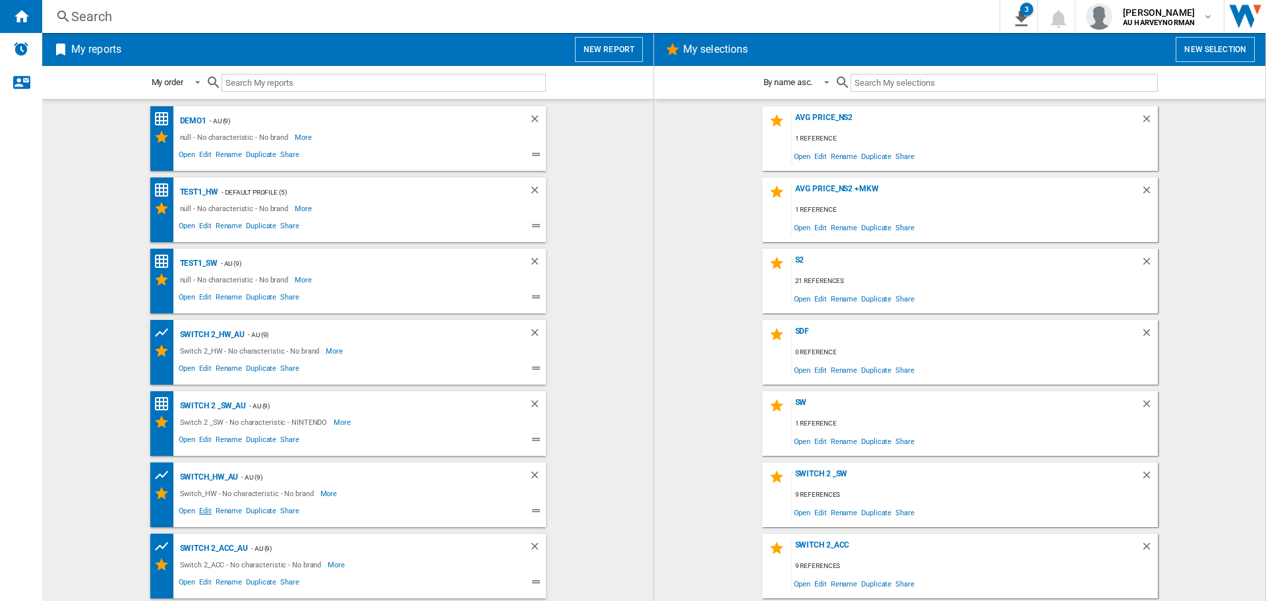
click at [205, 516] on span "Edit" at bounding box center [205, 513] width 16 height 16
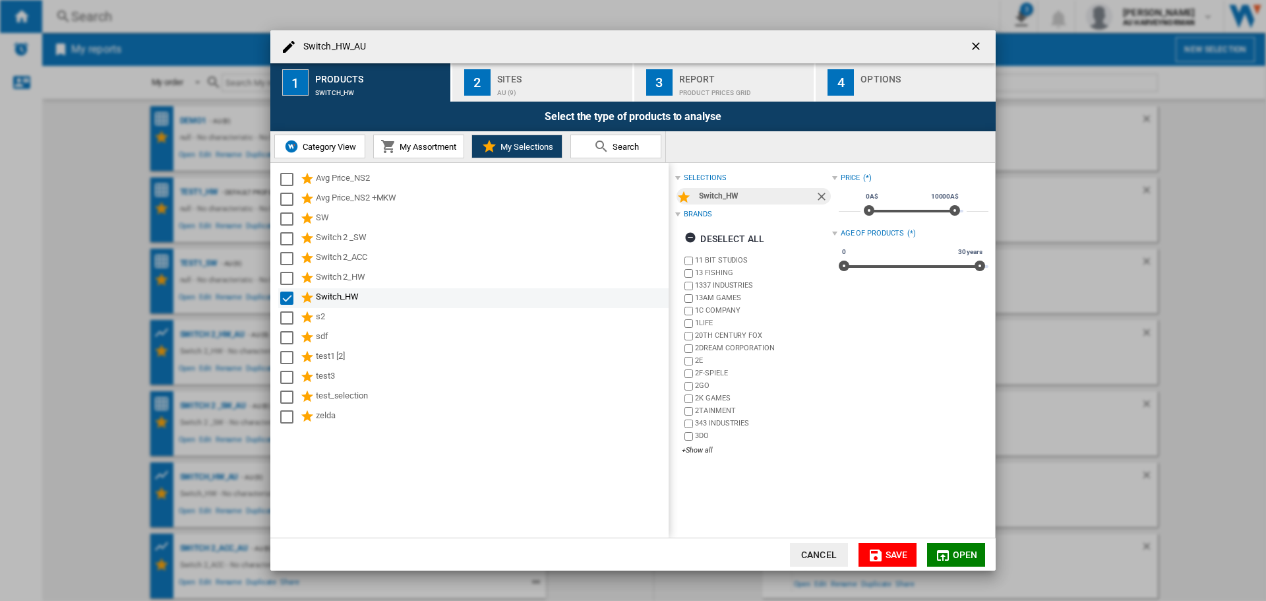
click at [287, 299] on div "Select" at bounding box center [286, 298] width 13 height 13
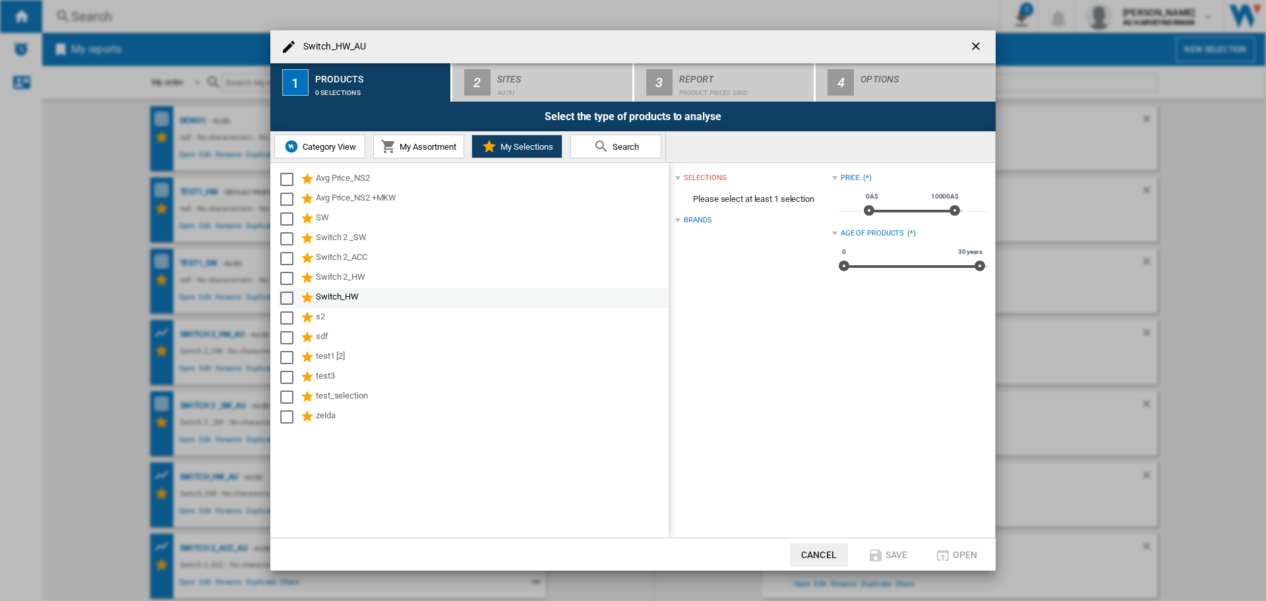
click at [285, 301] on div "Select" at bounding box center [286, 298] width 13 height 13
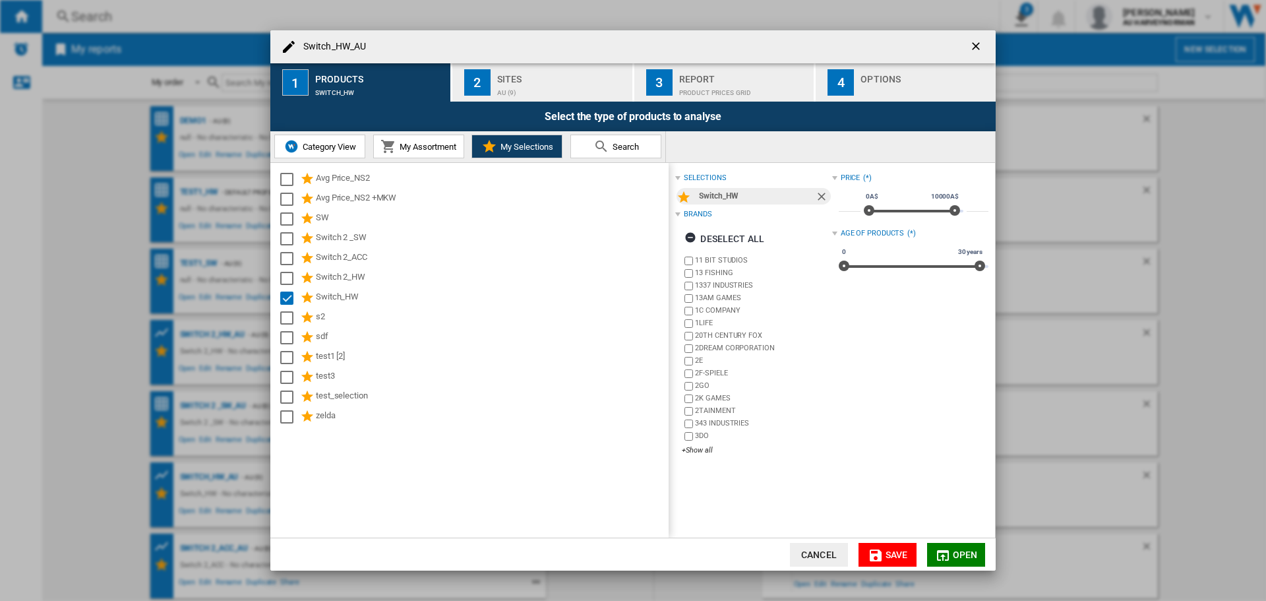
click at [873, 559] on md-icon "Switch_HW_AU 1 ..." at bounding box center [876, 555] width 16 height 16
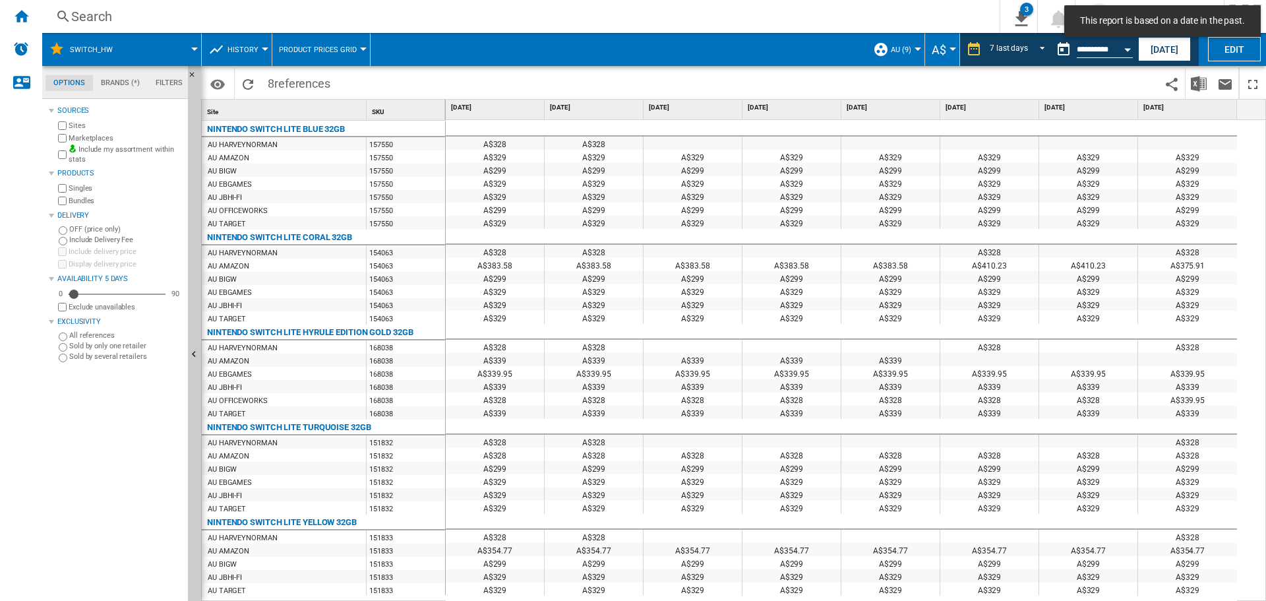
scroll to position [238, 0]
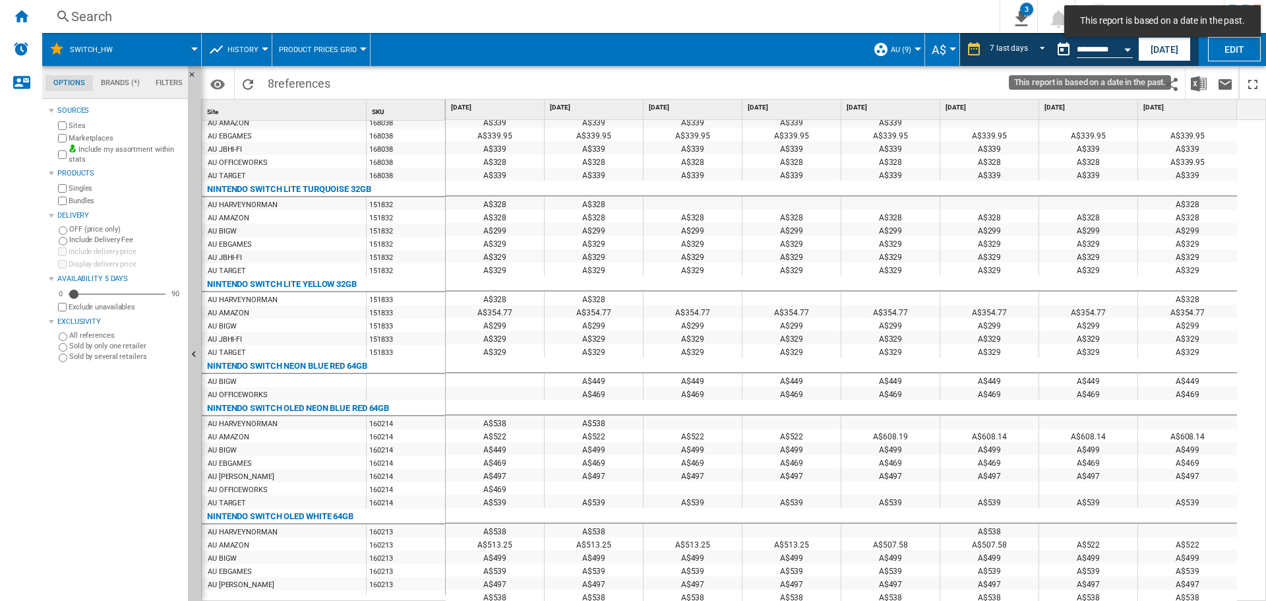
click at [1096, 51] on input "**********" at bounding box center [1105, 52] width 56 height 12
click at [1128, 49] on div "Open calendar" at bounding box center [1128, 49] width 7 height 3
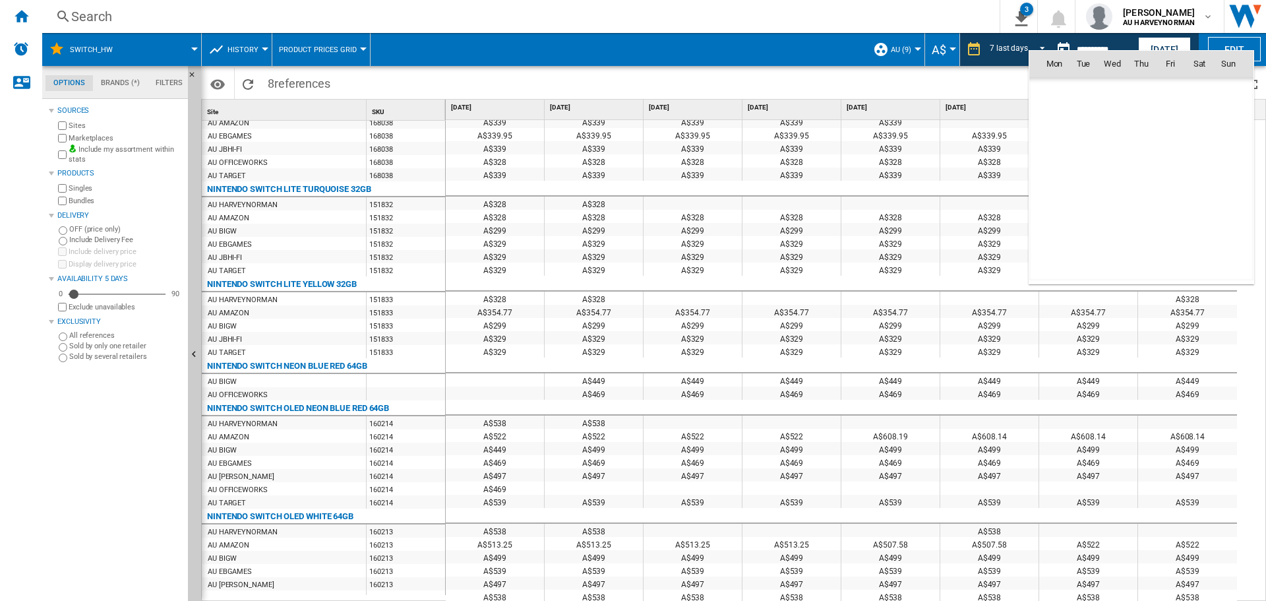
scroll to position [6293, 0]
click at [1106, 125] on span "3" at bounding box center [1113, 122] width 28 height 28
type input "**********"
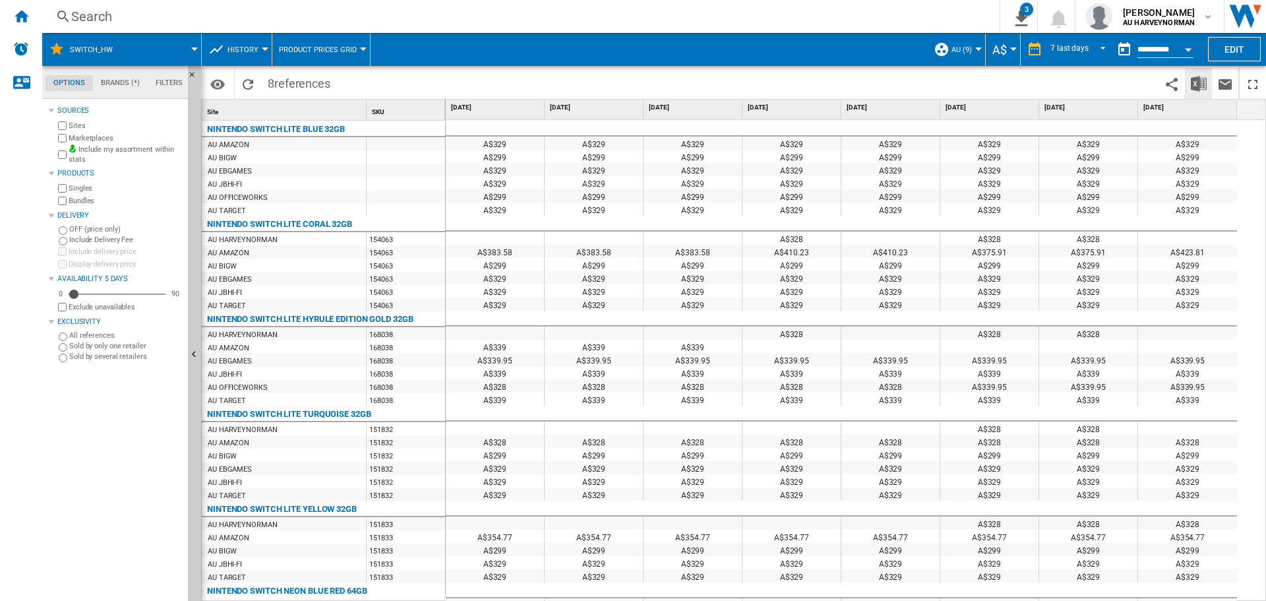
click at [1203, 79] on img "Download in Excel" at bounding box center [1199, 84] width 16 height 16
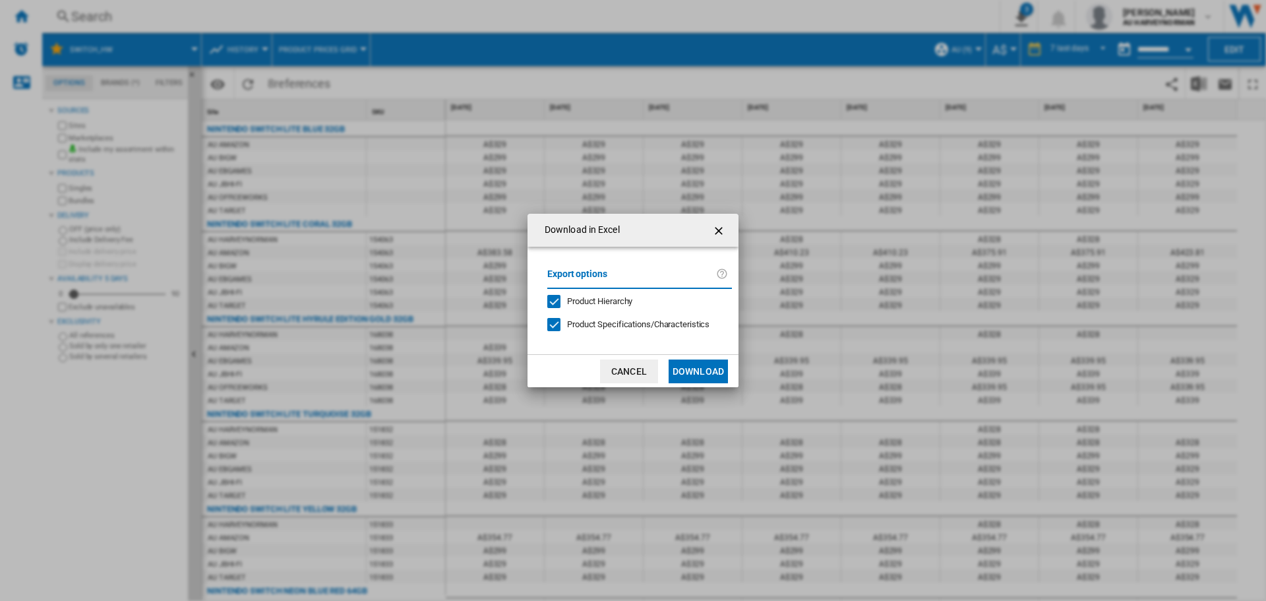
click at [709, 371] on button "Download" at bounding box center [698, 371] width 59 height 24
